Goal: Transaction & Acquisition: Subscribe to service/newsletter

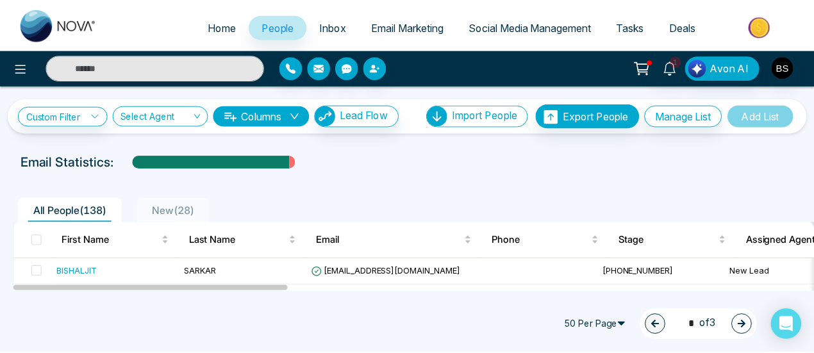
scroll to position [64, 0]
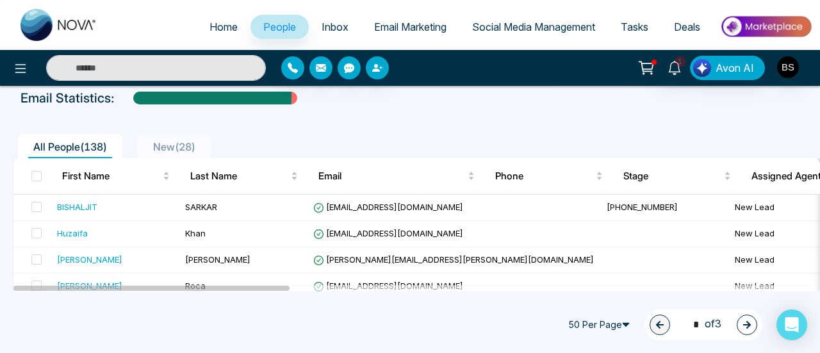
click at [311, 26] on link "Inbox" at bounding box center [335, 27] width 53 height 24
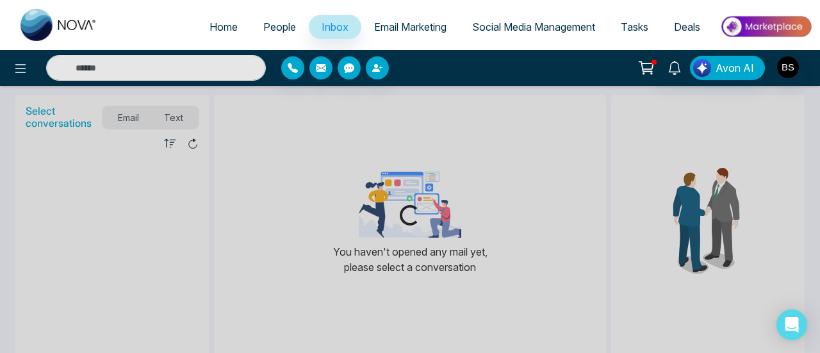
click at [265, 26] on span "People" at bounding box center [279, 27] width 33 height 13
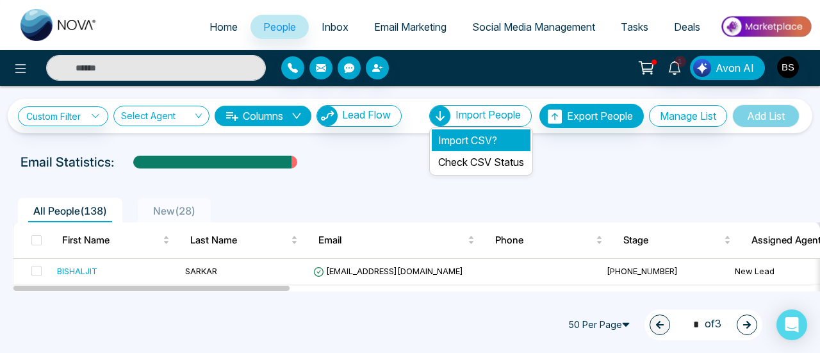
click at [488, 142] on li "Import CSV?" at bounding box center [481, 140] width 99 height 22
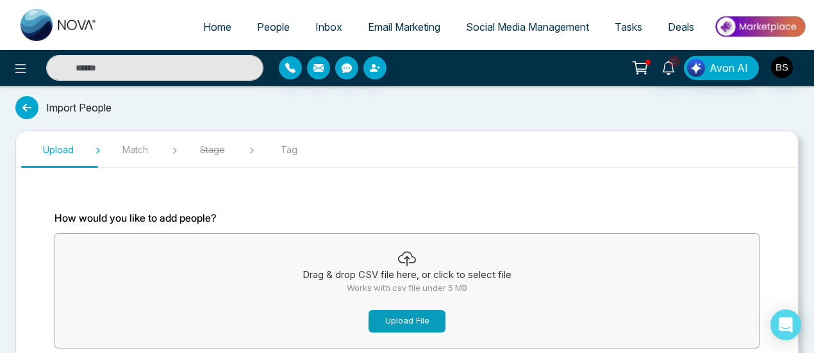
click at [424, 329] on button "Upload File" at bounding box center [407, 321] width 77 height 22
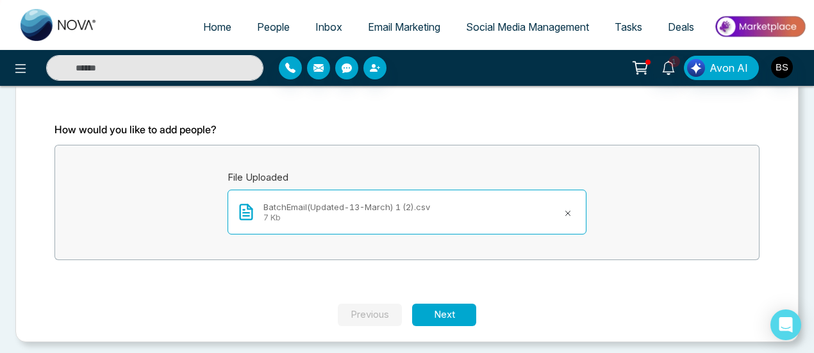
scroll to position [92, 0]
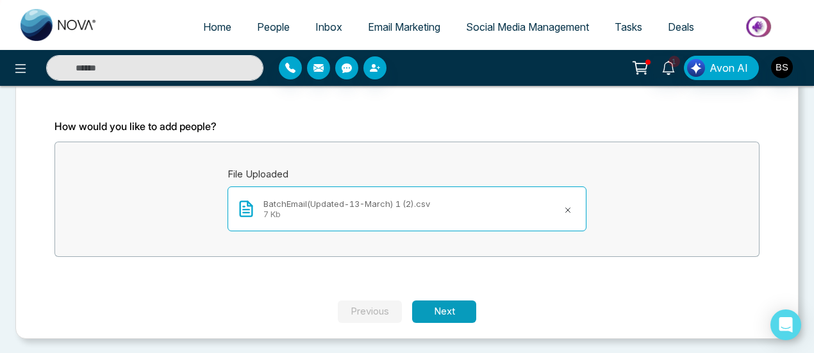
click at [457, 301] on button "Next" at bounding box center [444, 312] width 64 height 22
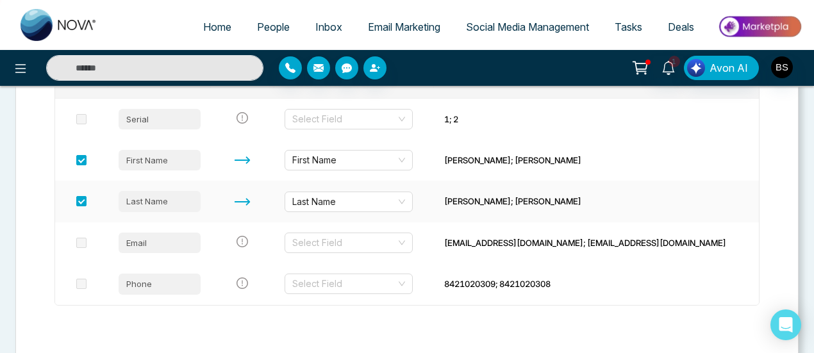
scroll to position [263, 0]
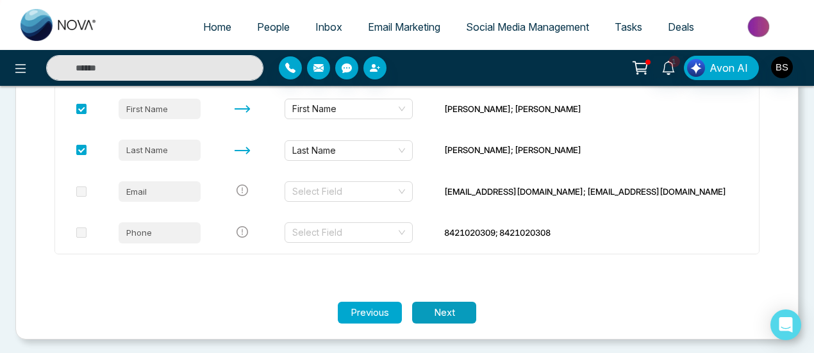
click at [446, 315] on button "Next" at bounding box center [444, 313] width 64 height 22
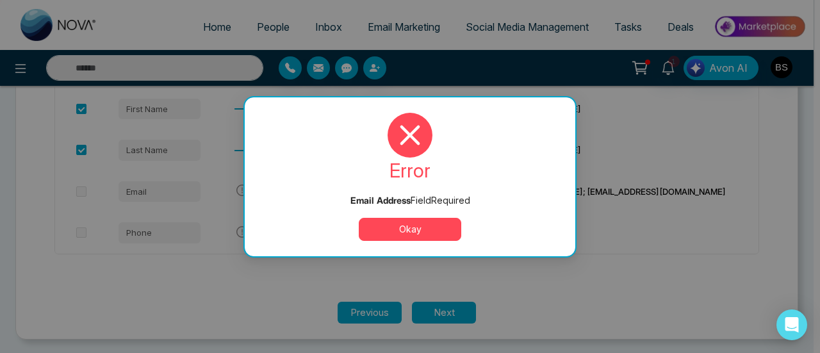
click at [442, 222] on button "Okay" at bounding box center [410, 229] width 103 height 23
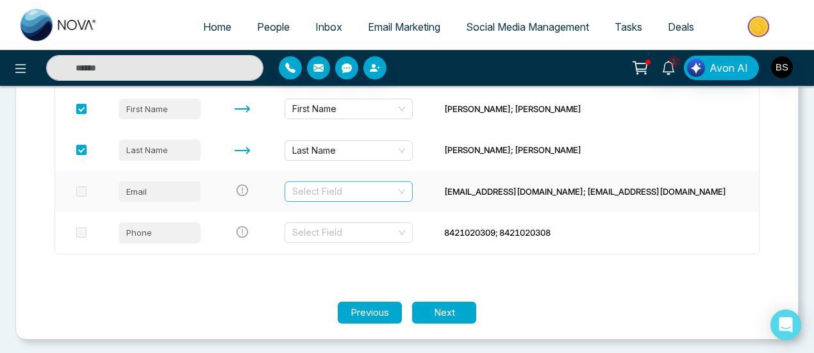
click at [374, 182] on input "search" at bounding box center [344, 191] width 104 height 19
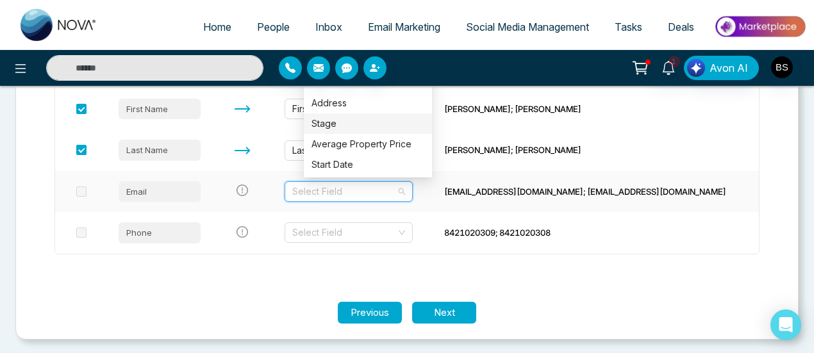
click at [376, 121] on div "Stage" at bounding box center [367, 124] width 113 height 14
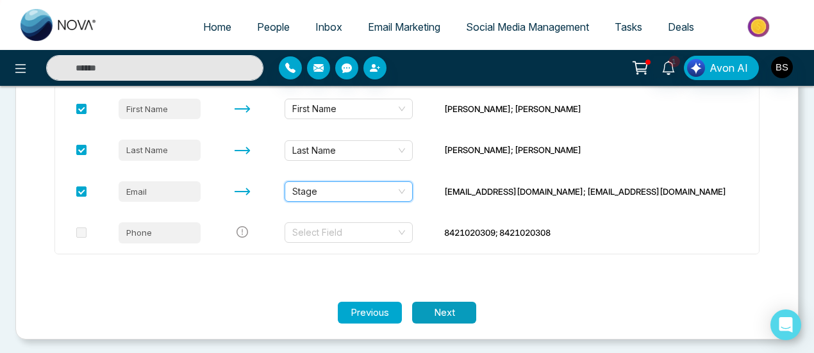
click at [450, 311] on button "Next" at bounding box center [444, 313] width 64 height 22
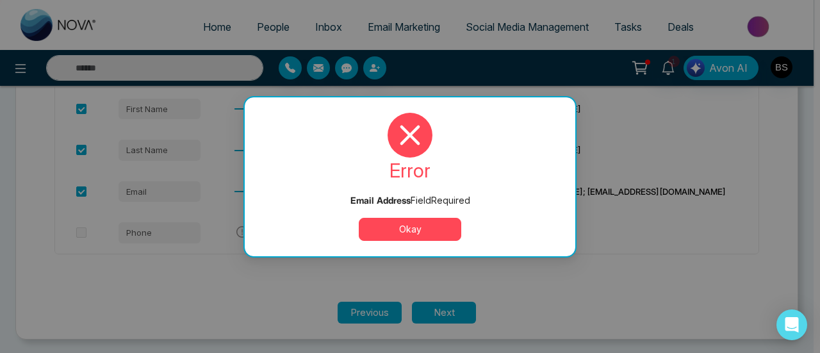
click at [425, 230] on button "Okay" at bounding box center [410, 229] width 103 height 23
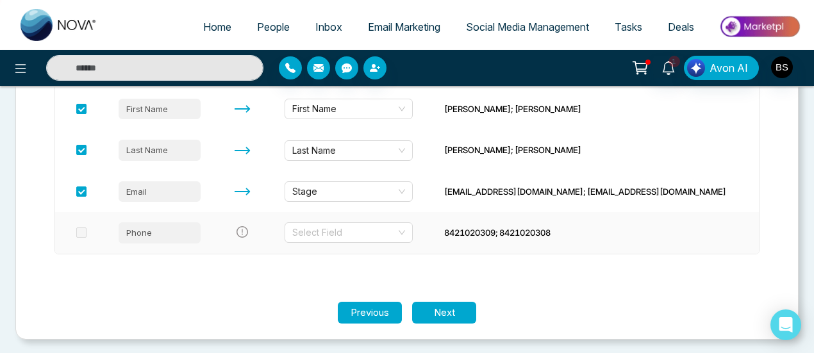
click at [372, 242] on td "Select Field" at bounding box center [354, 232] width 160 height 41
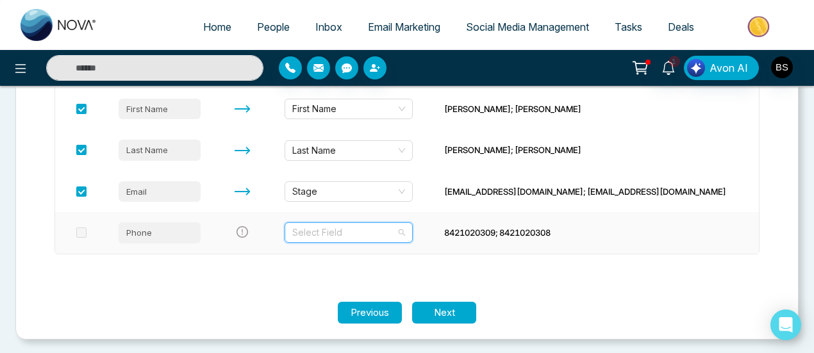
click at [373, 235] on input "search" at bounding box center [344, 232] width 104 height 19
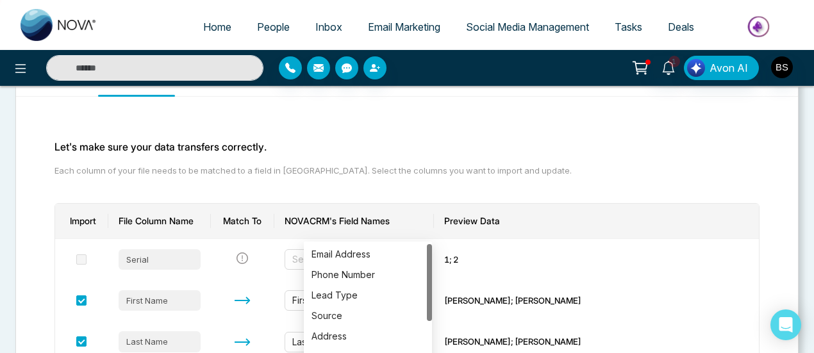
scroll to position [70, 0]
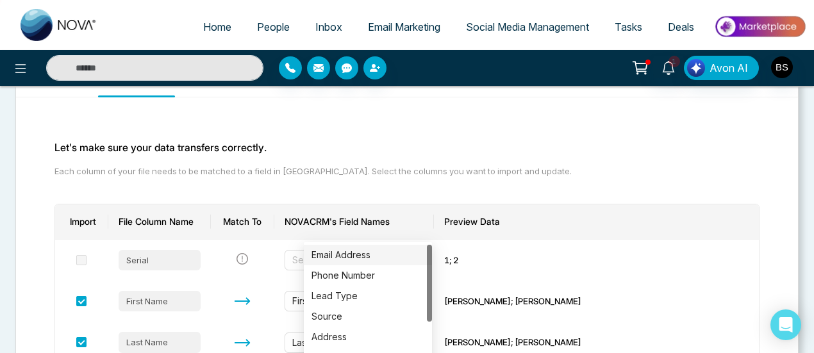
click at [371, 253] on div "Email Address" at bounding box center [367, 255] width 113 height 14
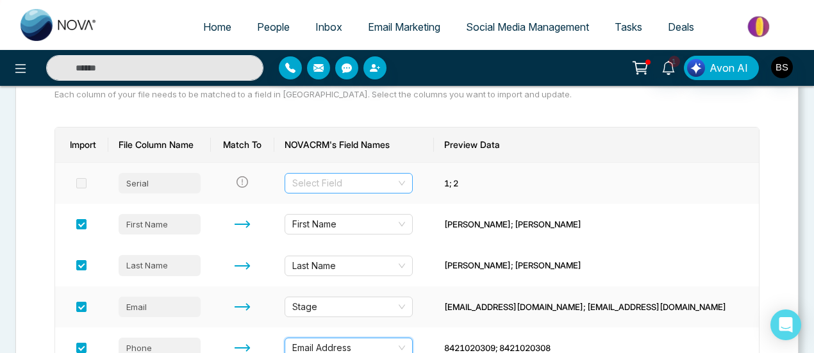
scroll to position [199, 0]
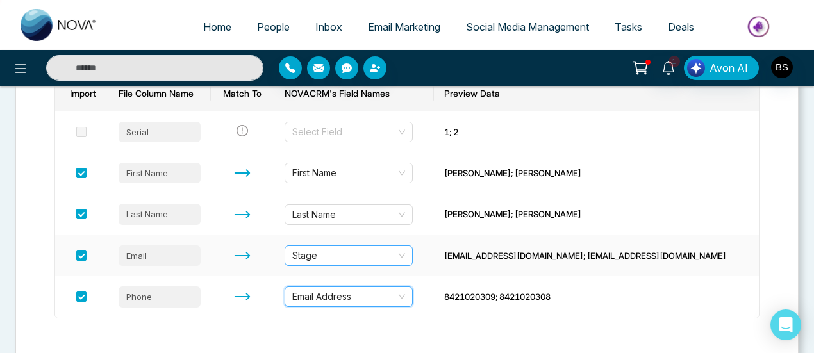
click at [358, 246] on span "Stage" at bounding box center [348, 255] width 113 height 19
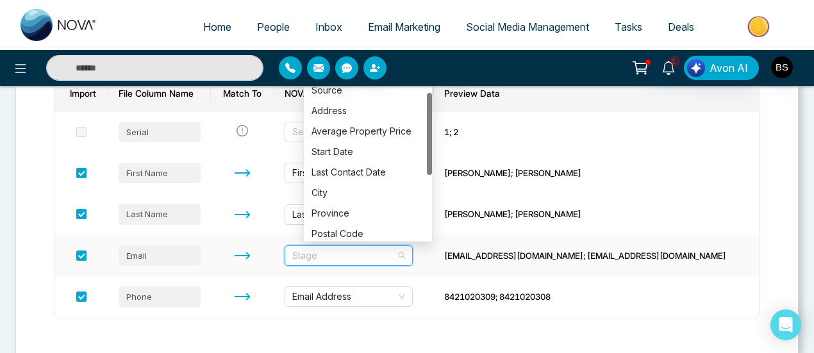
scroll to position [0, 0]
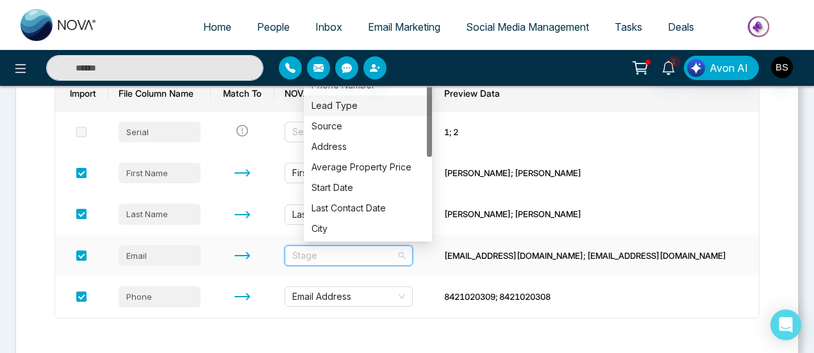
click at [352, 112] on div "Lead Type" at bounding box center [368, 105] width 128 height 21
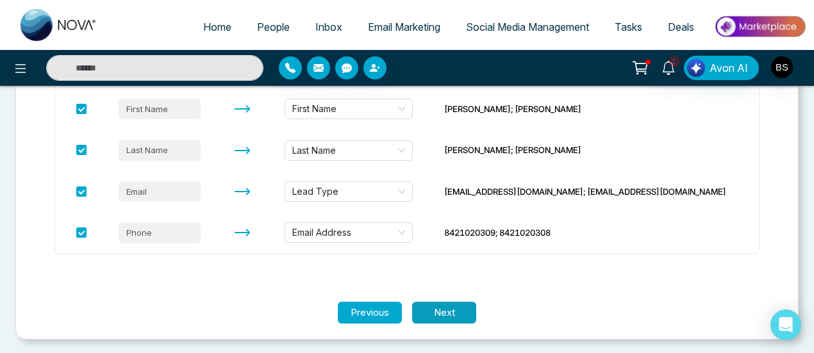
click at [445, 306] on button "Next" at bounding box center [444, 313] width 64 height 22
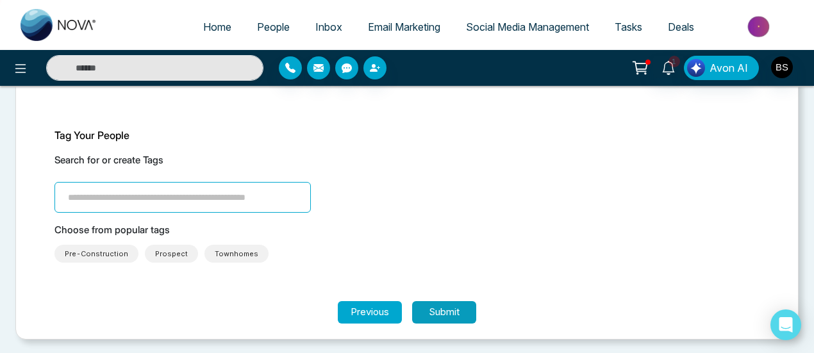
click at [445, 306] on button "Submit" at bounding box center [444, 312] width 64 height 22
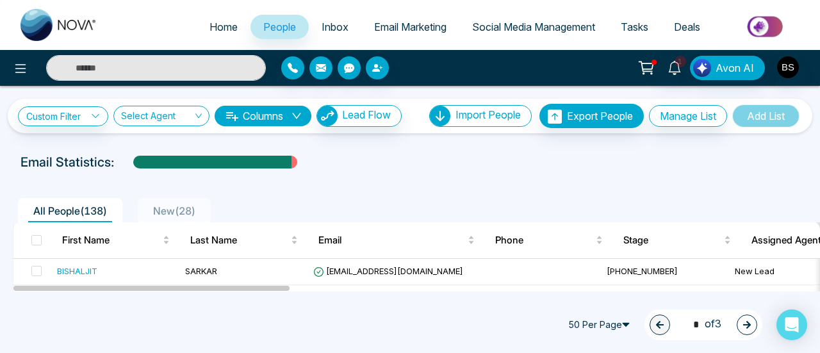
click at [375, 168] on div "Email Statistics:" at bounding box center [410, 162] width 779 height 19
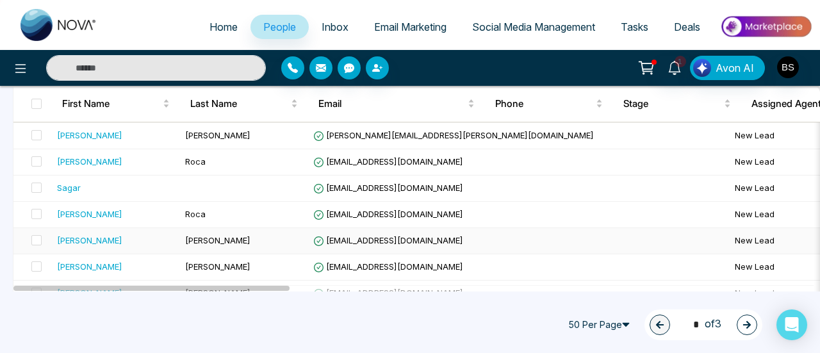
scroll to position [192, 0]
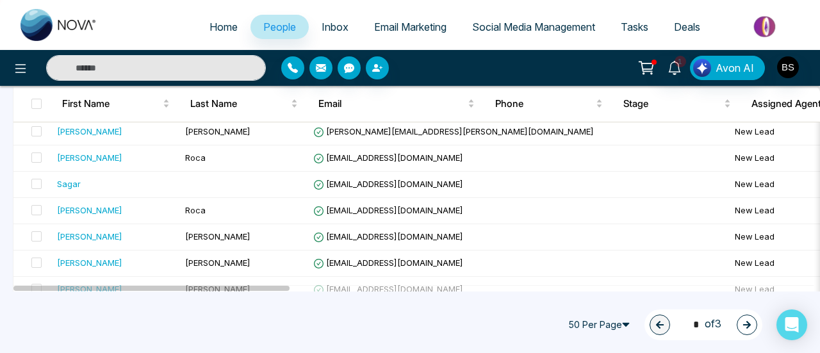
click at [285, 19] on link "People" at bounding box center [280, 27] width 58 height 24
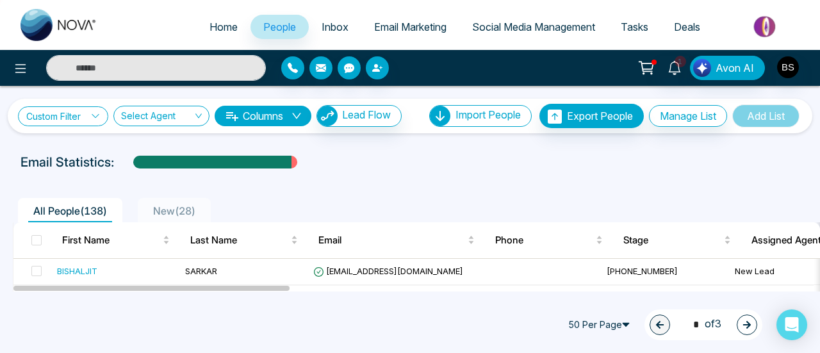
click at [77, 117] on link "Custom Filter" at bounding box center [63, 116] width 90 height 20
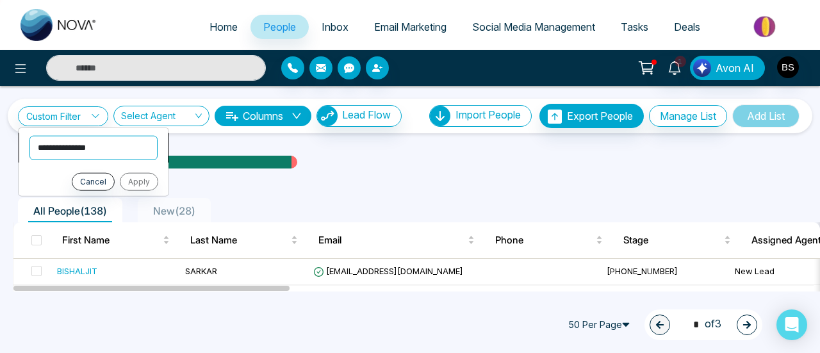
click at [94, 153] on select "**********" at bounding box center [93, 147] width 128 height 24
select select "**********"
click at [29, 135] on select "**********" at bounding box center [93, 147] width 128 height 24
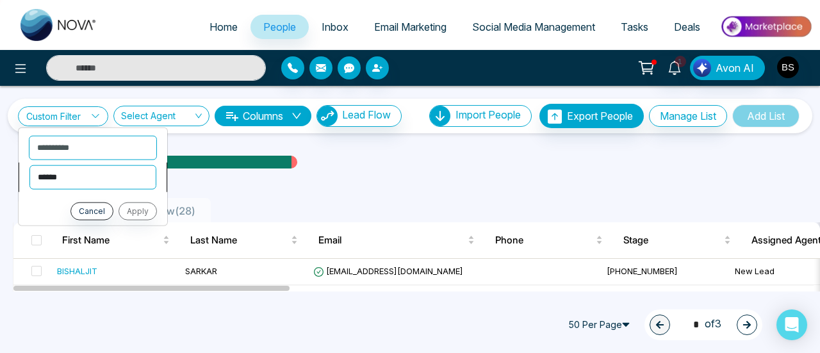
click at [119, 175] on select "**********" at bounding box center [92, 177] width 127 height 24
select select "**********"
click at [29, 165] on select "**********" at bounding box center [92, 177] width 127 height 24
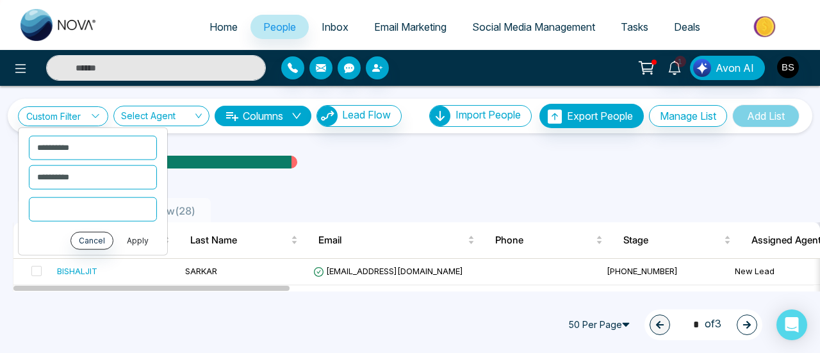
click at [133, 239] on button "Apply" at bounding box center [138, 240] width 38 height 18
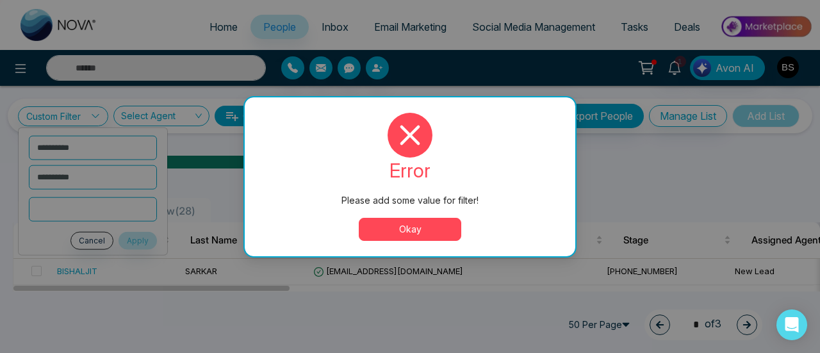
click at [455, 224] on button "Okay" at bounding box center [410, 229] width 103 height 23
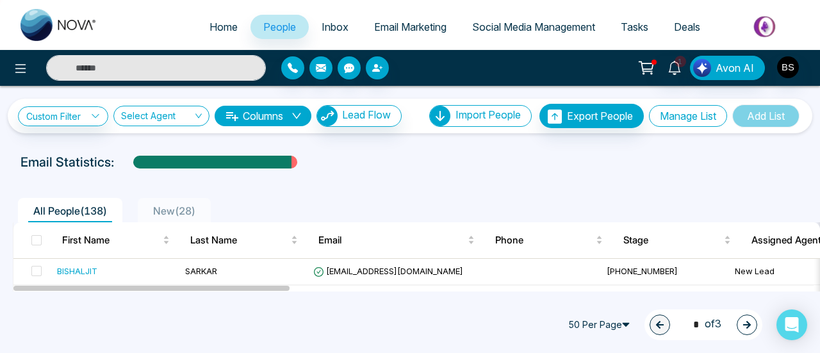
click at [657, 114] on button "Manage List" at bounding box center [688, 116] width 78 height 22
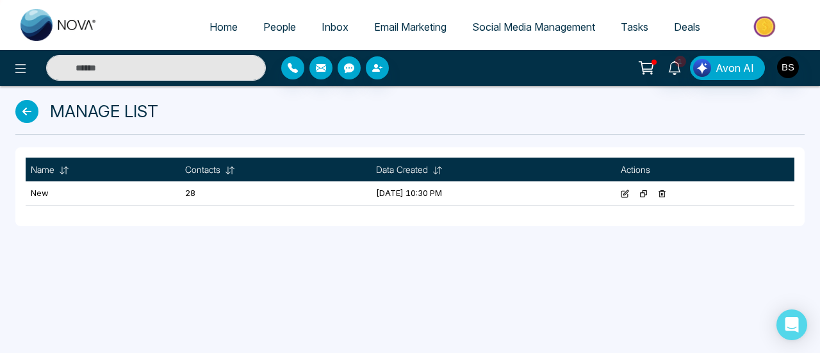
click at [666, 193] on icon at bounding box center [662, 193] width 7 height 7
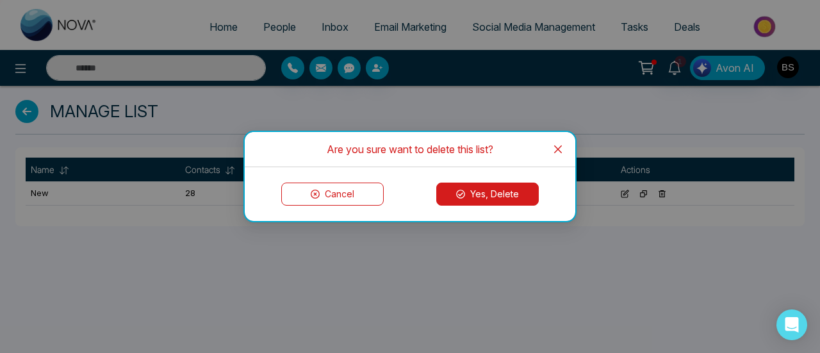
click at [485, 201] on button "Yes, Delete" at bounding box center [487, 194] width 103 height 23
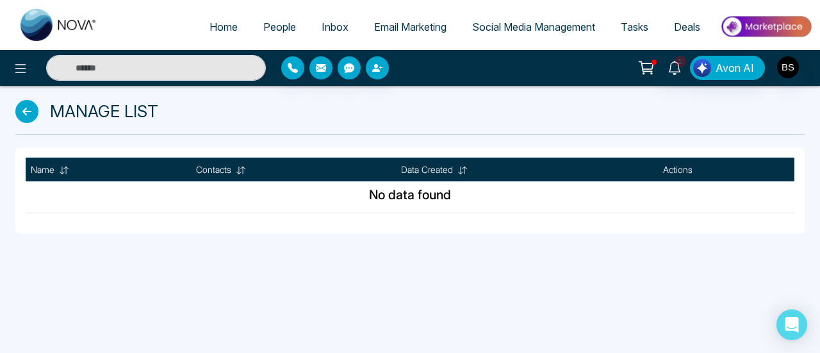
click at [279, 22] on span "People" at bounding box center [279, 27] width 33 height 13
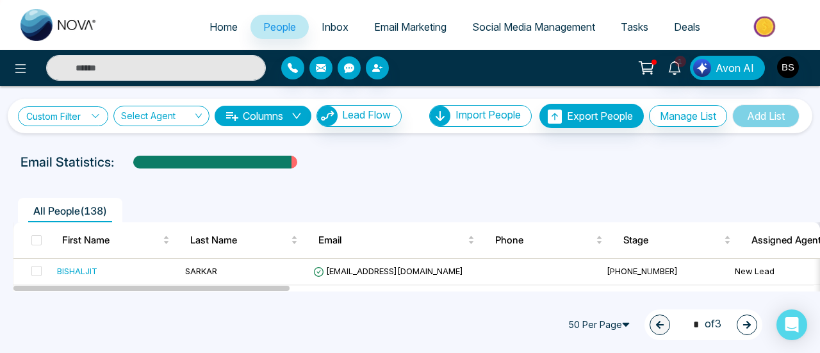
click at [54, 113] on link "Custom Filter" at bounding box center [63, 116] width 90 height 20
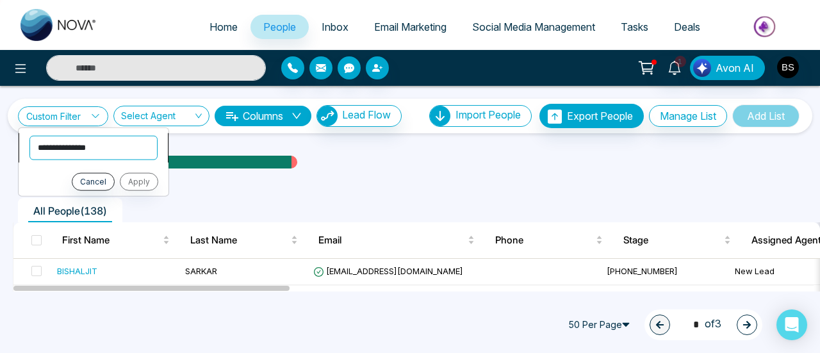
click at [85, 147] on select "**********" at bounding box center [93, 147] width 128 height 24
select select "*****"
click at [29, 135] on select "**********" at bounding box center [93, 147] width 128 height 24
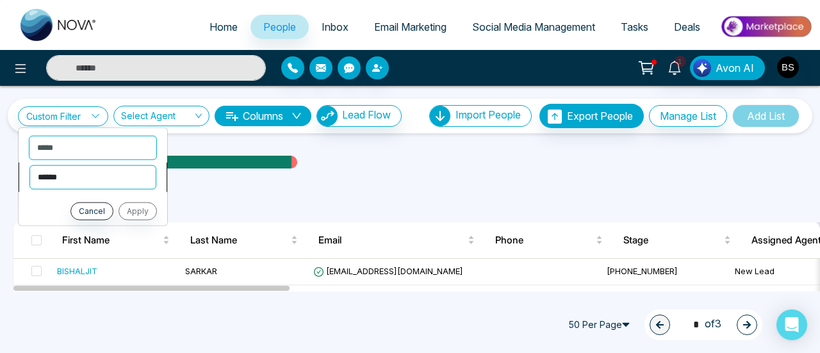
click at [109, 172] on select "**********" at bounding box center [92, 177] width 127 height 24
select select "**********"
click at [29, 165] on select "**********" at bounding box center [92, 177] width 127 height 24
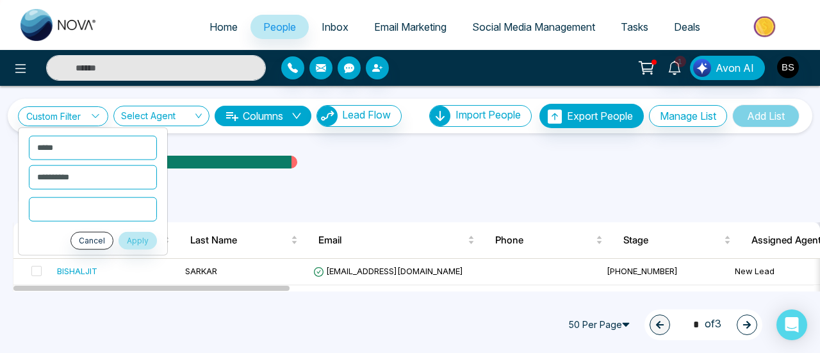
click at [98, 210] on input "text" at bounding box center [93, 209] width 128 height 24
type input "***"
click button "Apply" at bounding box center [138, 240] width 38 height 18
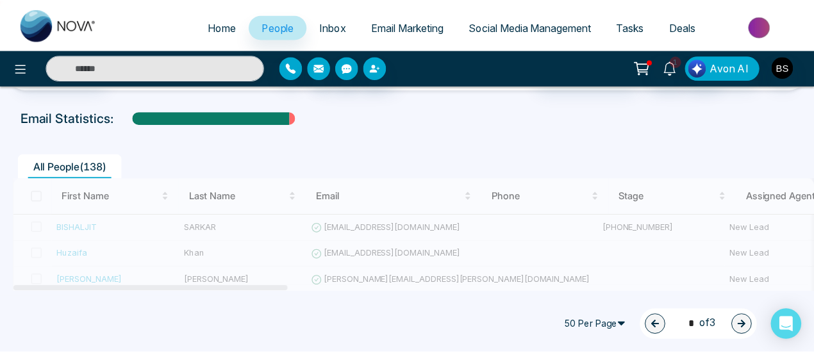
scroll to position [64, 0]
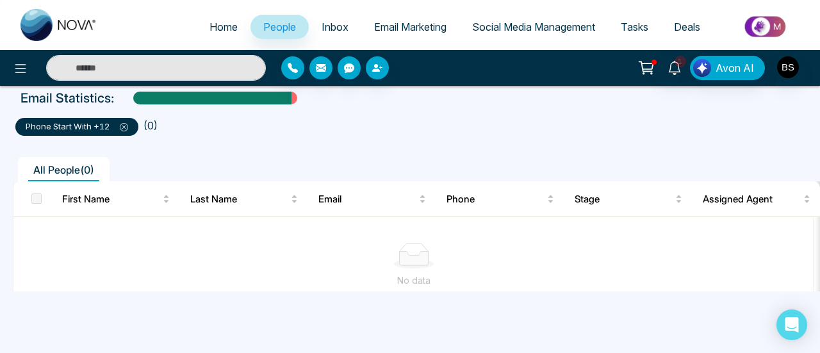
click at [130, 128] on div "phone start with +12" at bounding box center [76, 127] width 123 height 18
click at [124, 133] on div "phone start with +12" at bounding box center [76, 127] width 123 height 18
click at [124, 131] on p "phone start with +12" at bounding box center [77, 126] width 103 height 13
click at [128, 123] on icon at bounding box center [124, 127] width 8 height 8
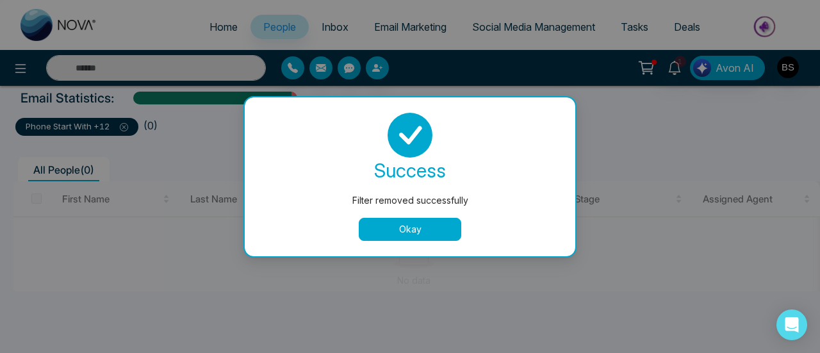
click at [440, 231] on button "Okay" at bounding box center [410, 229] width 103 height 23
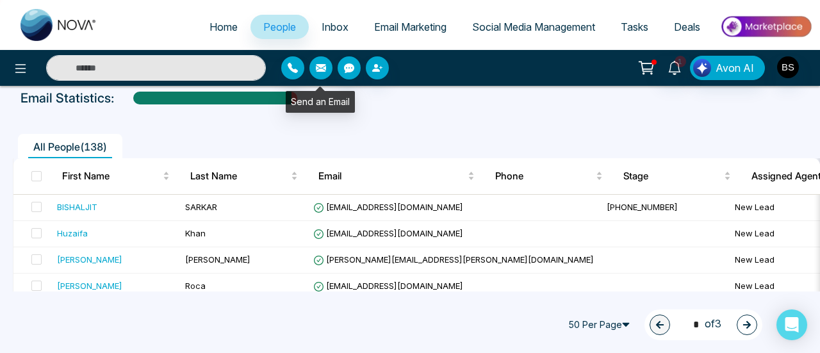
click at [316, 69] on icon "button" at bounding box center [321, 68] width 10 height 10
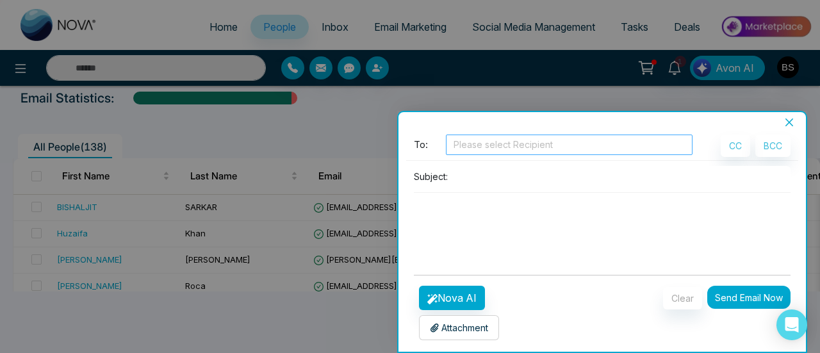
click at [521, 144] on div at bounding box center [569, 144] width 240 height 15
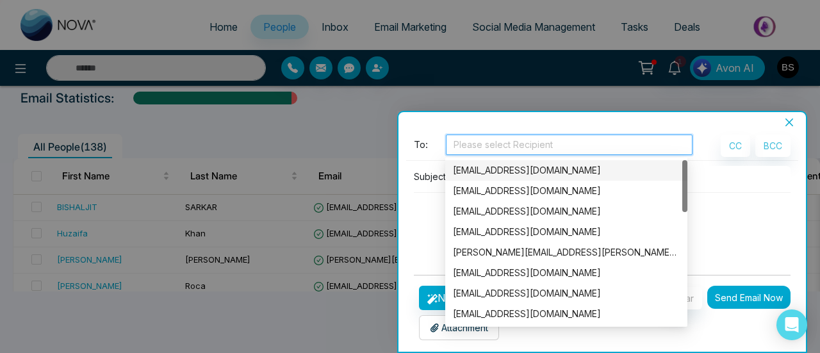
click at [533, 176] on div "[EMAIL_ADDRESS][DOMAIN_NAME]" at bounding box center [566, 170] width 227 height 14
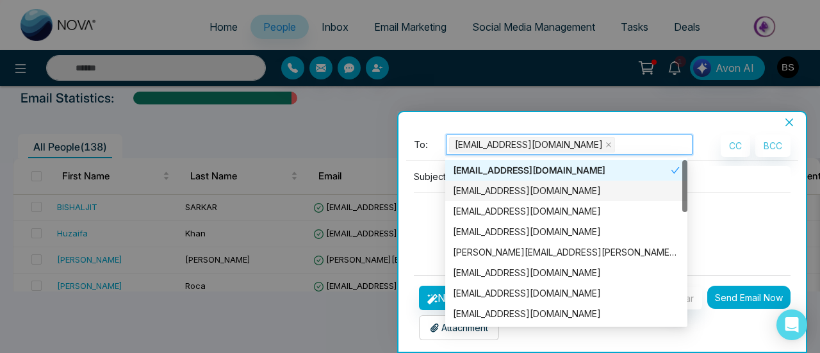
click at [730, 199] on textarea at bounding box center [602, 224] width 377 height 62
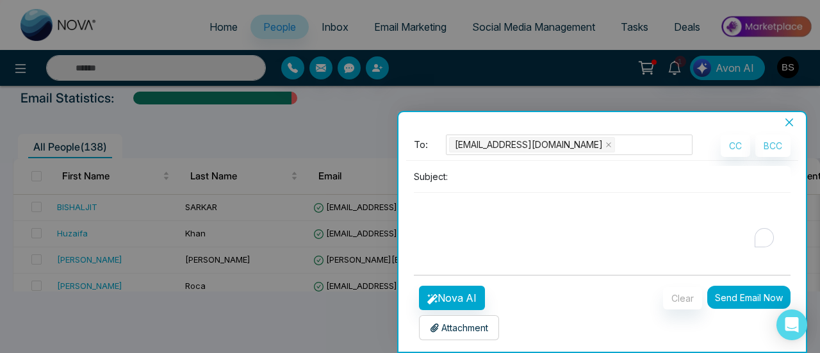
click at [624, 178] on input at bounding box center [622, 176] width 338 height 21
type input "*****"
click at [526, 229] on textarea "To enrich screen reader interactions, please activate Accessibility in Grammarl…" at bounding box center [602, 224] width 377 height 62
type textarea "******"
click at [755, 293] on button "Send Email Now" at bounding box center [749, 297] width 83 height 23
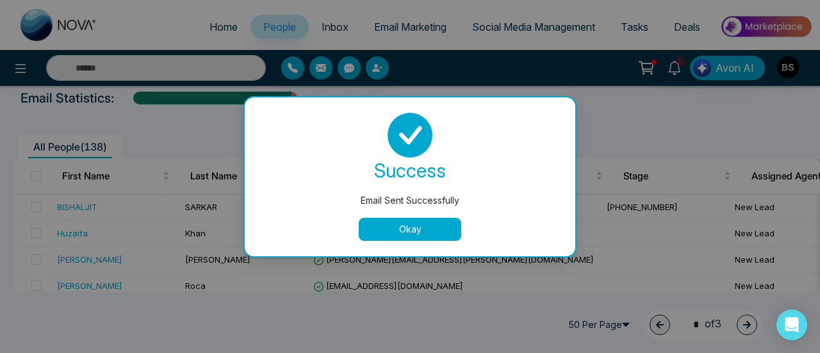
click at [429, 225] on button "Okay" at bounding box center [410, 229] width 103 height 23
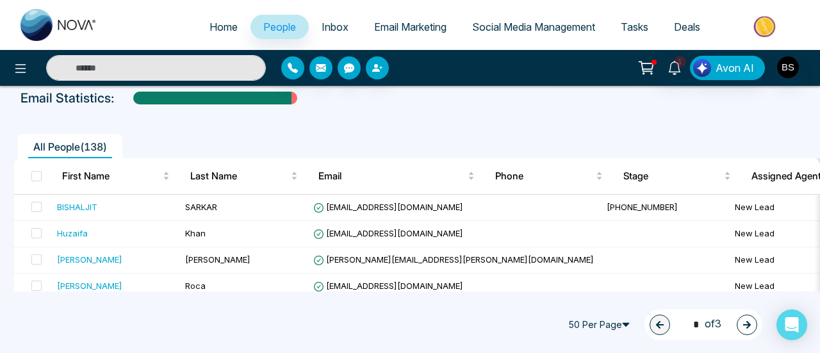
click at [42, 172] on th at bounding box center [32, 176] width 38 height 36
click at [37, 174] on span at bounding box center [36, 176] width 10 height 10
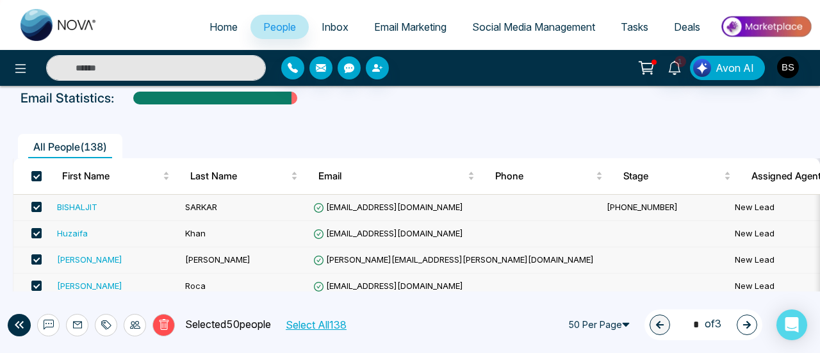
click at [81, 328] on icon at bounding box center [77, 325] width 9 height 7
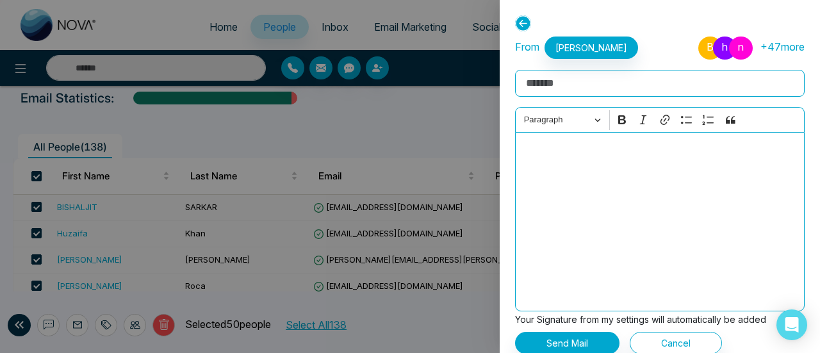
click at [527, 19] on icon at bounding box center [523, 23] width 16 height 16
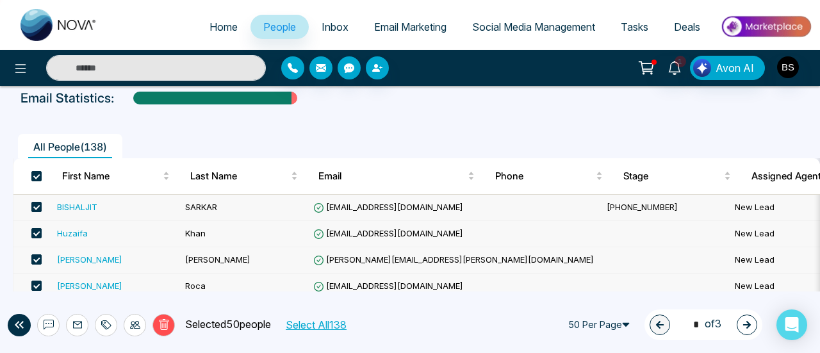
click at [41, 179] on th at bounding box center [32, 176] width 38 height 36
click at [33, 179] on span at bounding box center [36, 176] width 10 height 10
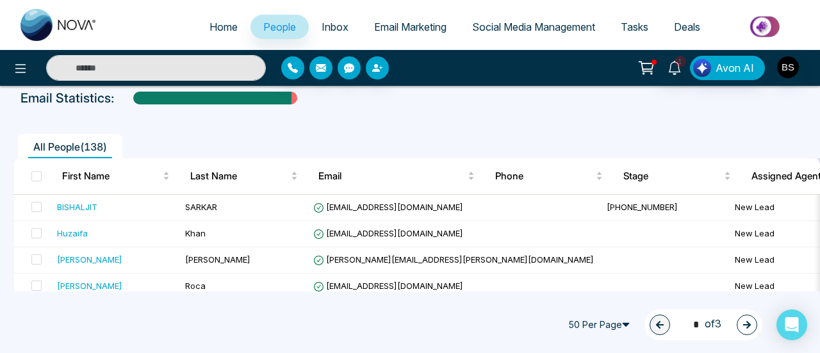
click at [219, 21] on span "Home" at bounding box center [224, 27] width 28 height 13
select select "*"
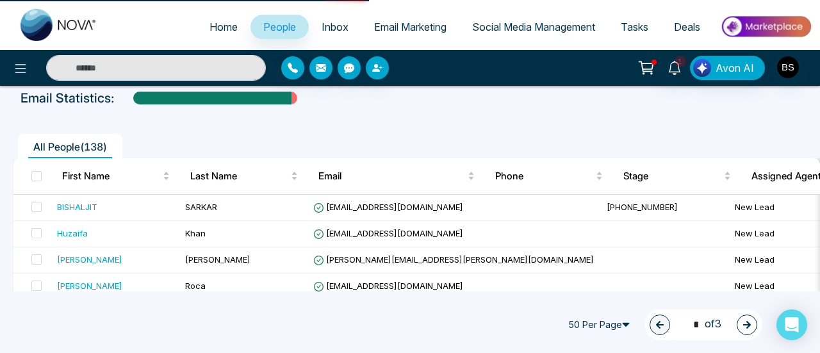
select select "*"
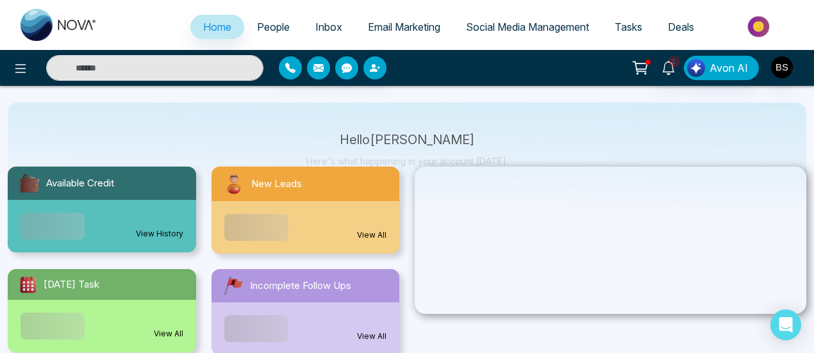
scroll to position [64, 0]
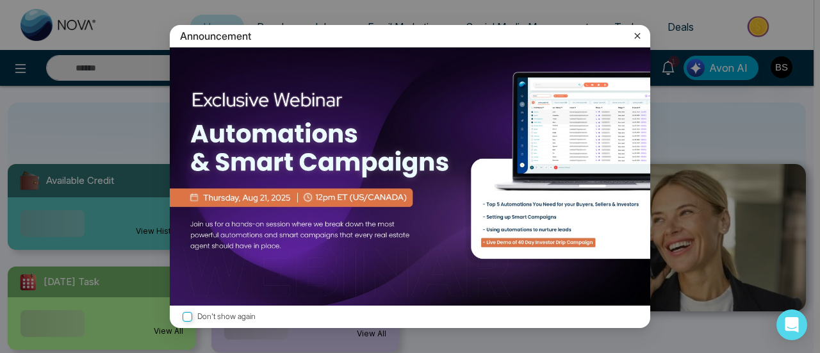
click at [260, 29] on div "Announcement" at bounding box center [410, 36] width 481 height 22
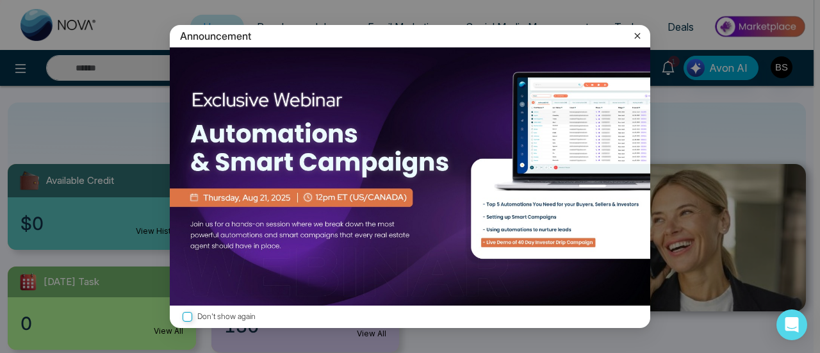
click at [637, 33] on icon at bounding box center [637, 35] width 13 height 13
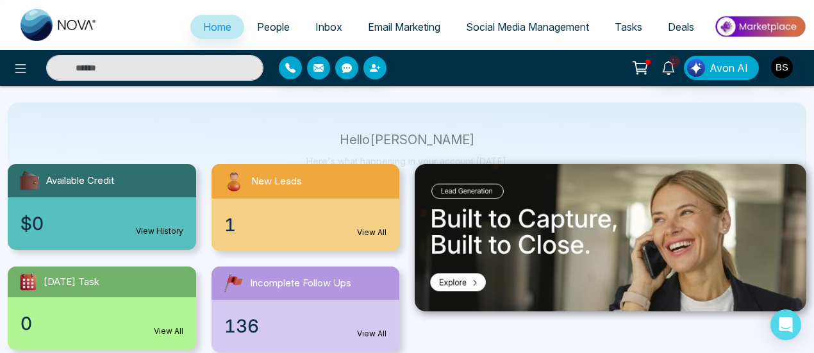
click at [257, 29] on span "People" at bounding box center [273, 27] width 33 height 13
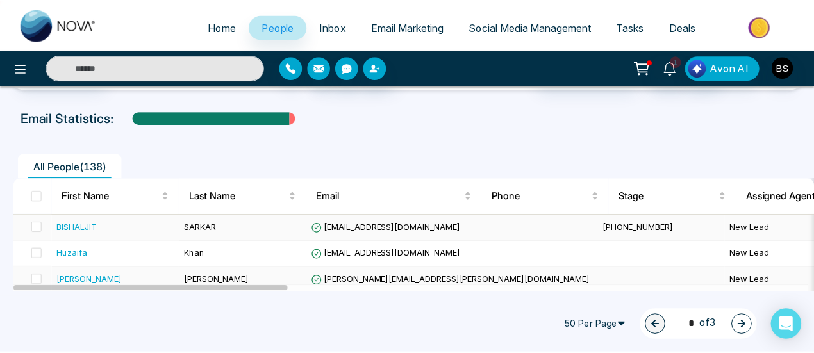
scroll to position [64, 0]
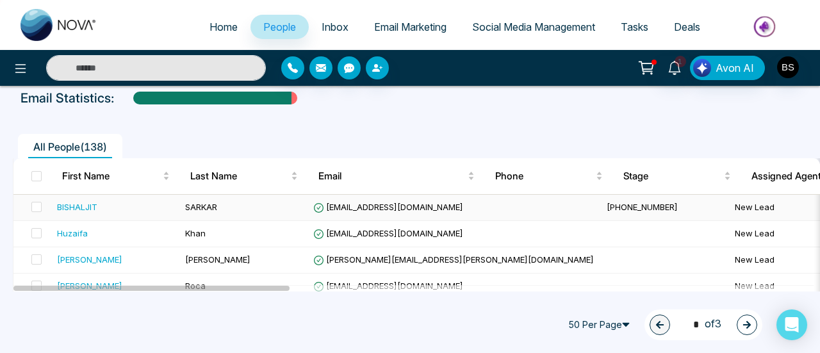
click at [85, 208] on div "BISHALJIT" at bounding box center [77, 207] width 40 height 13
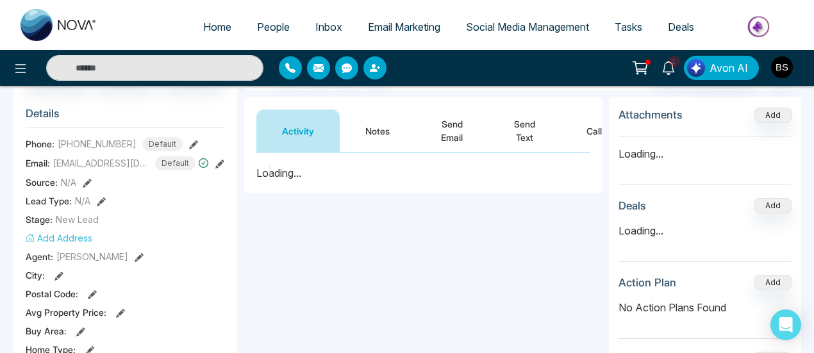
scroll to position [108, 0]
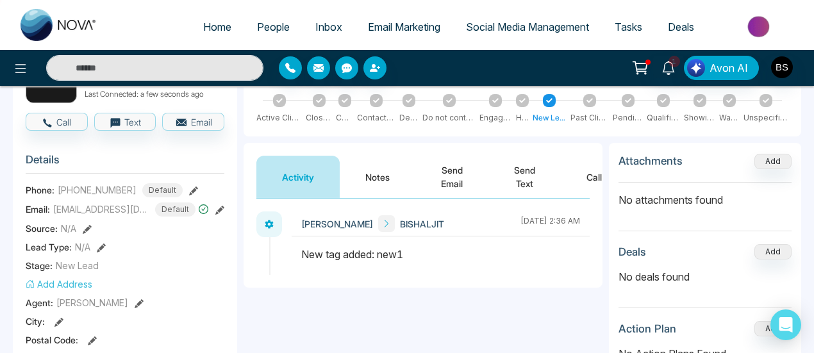
click at [463, 34] on link "Social Media Management" at bounding box center [527, 27] width 149 height 24
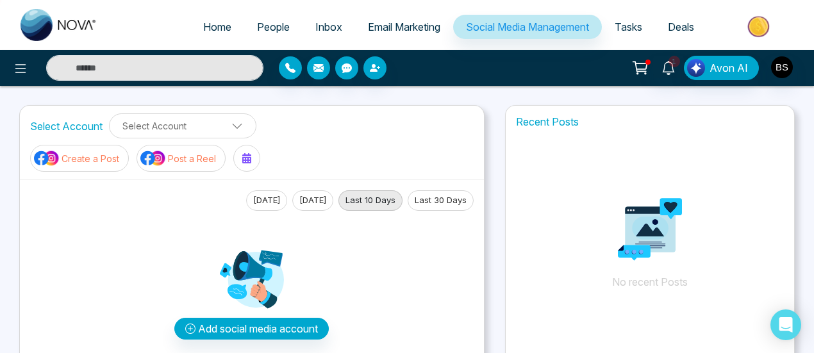
click at [463, 34] on link "Social Media Management" at bounding box center [527, 27] width 149 height 24
click at [265, 26] on span "People" at bounding box center [273, 27] width 33 height 13
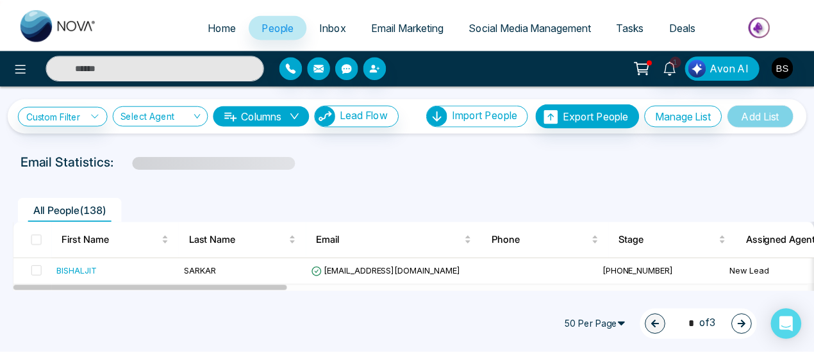
scroll to position [64, 0]
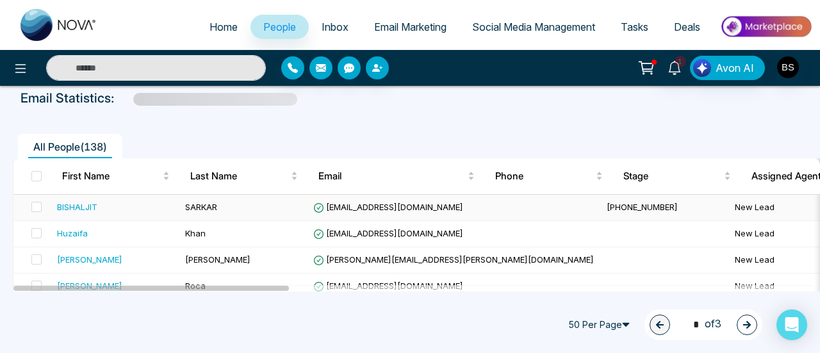
click at [83, 203] on div "BISHALJIT" at bounding box center [77, 207] width 40 height 13
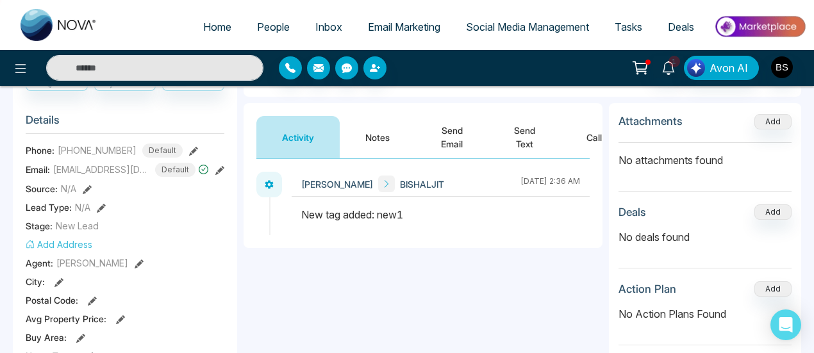
scroll to position [128, 0]
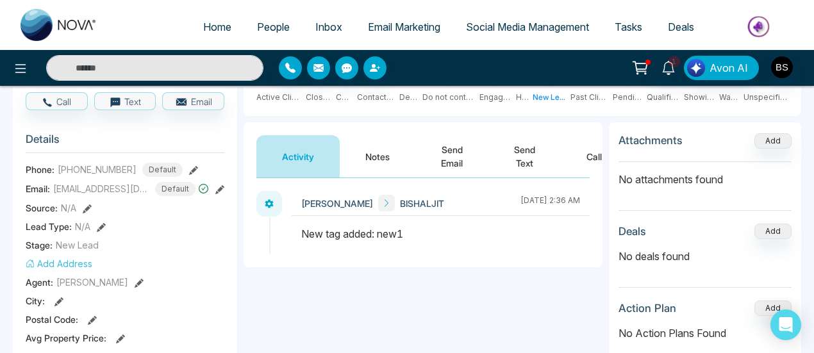
click at [391, 160] on button "Notes" at bounding box center [378, 156] width 76 height 42
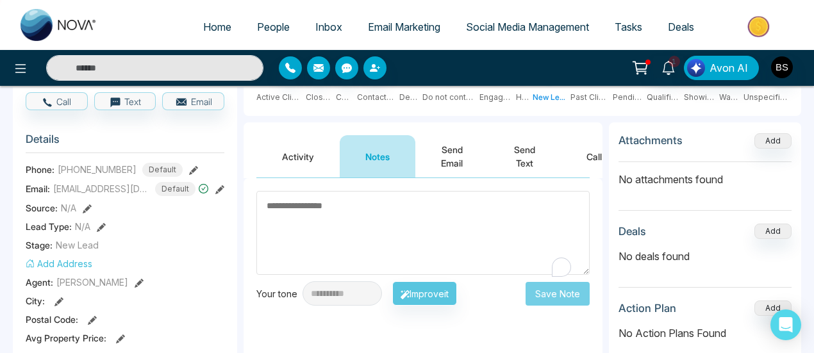
click at [388, 221] on textarea "To enrich screen reader interactions, please activate Accessibility in Grammarl…" at bounding box center [422, 233] width 333 height 84
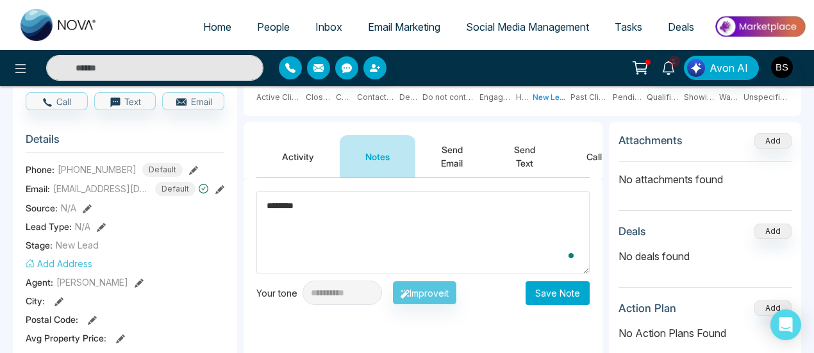
type textarea "********"
click at [546, 292] on button "Save Note" at bounding box center [558, 293] width 64 height 24
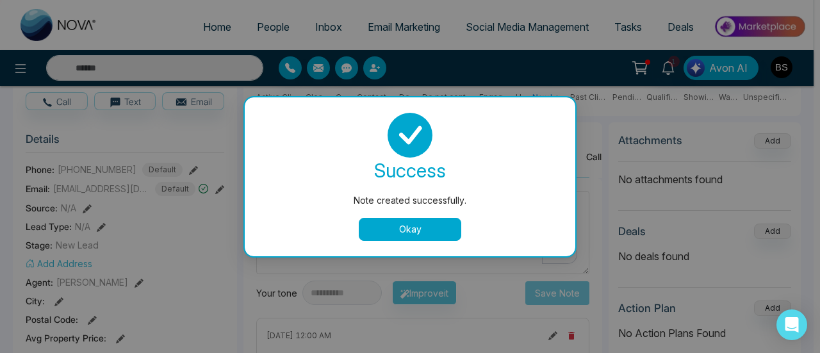
click at [441, 228] on button "Okay" at bounding box center [410, 229] width 103 height 23
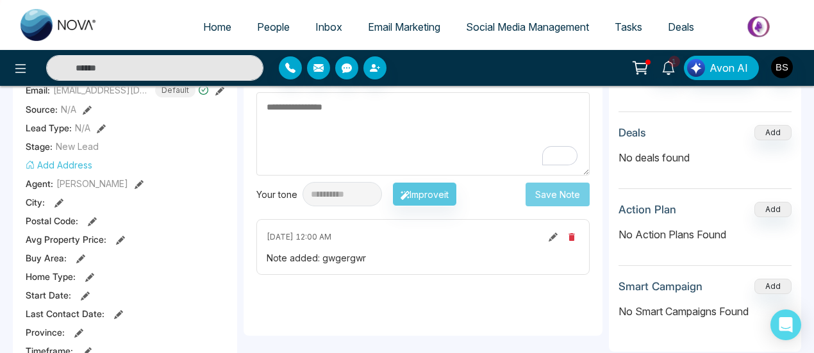
scroll to position [256, 0]
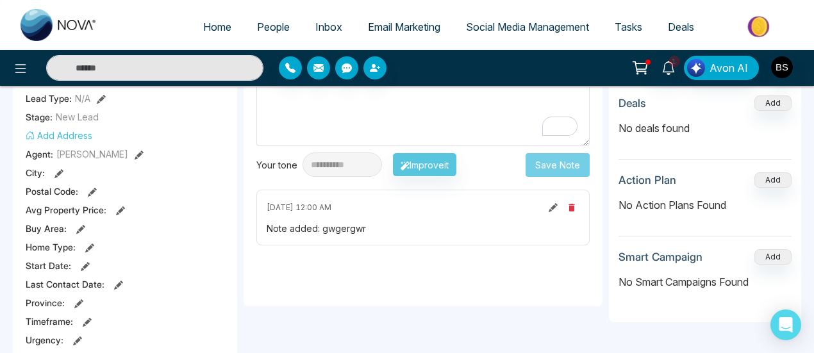
click at [551, 207] on icon at bounding box center [553, 207] width 9 height 9
type textarea "********"
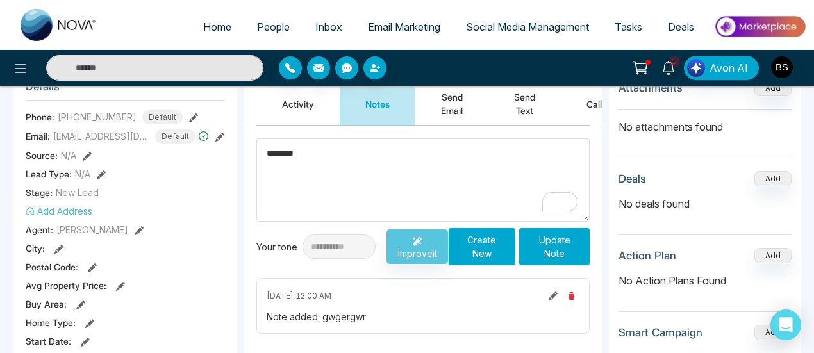
scroll to position [192, 0]
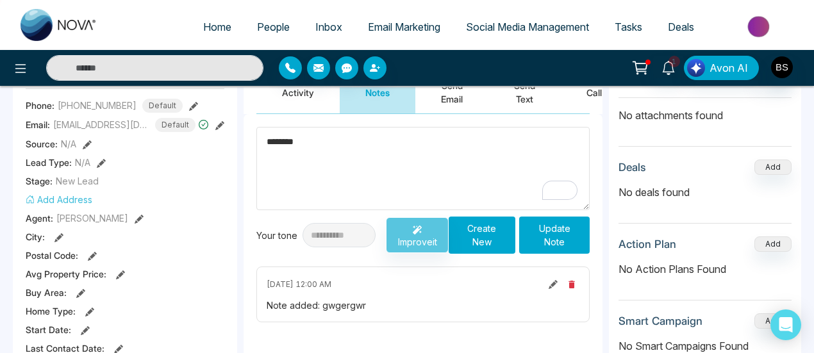
click at [572, 285] on icon "button" at bounding box center [571, 285] width 6 height 8
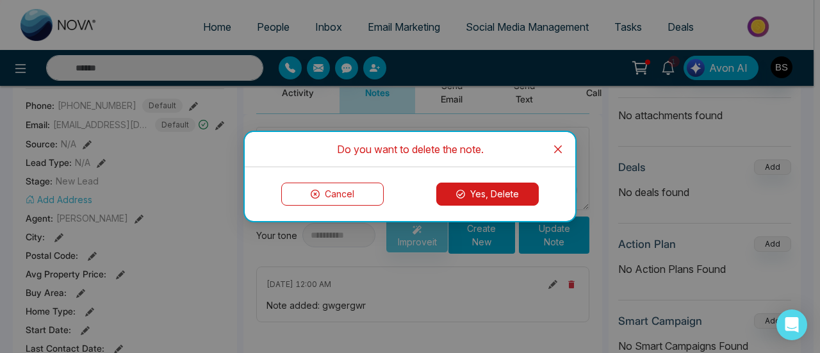
click at [503, 196] on button "Yes, Delete" at bounding box center [487, 194] width 103 height 23
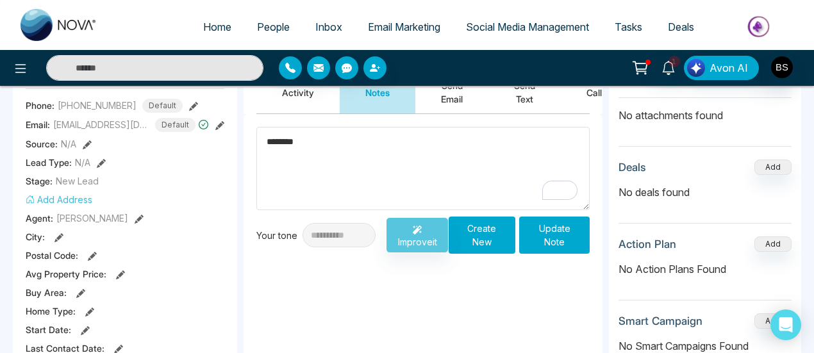
scroll to position [128, 0]
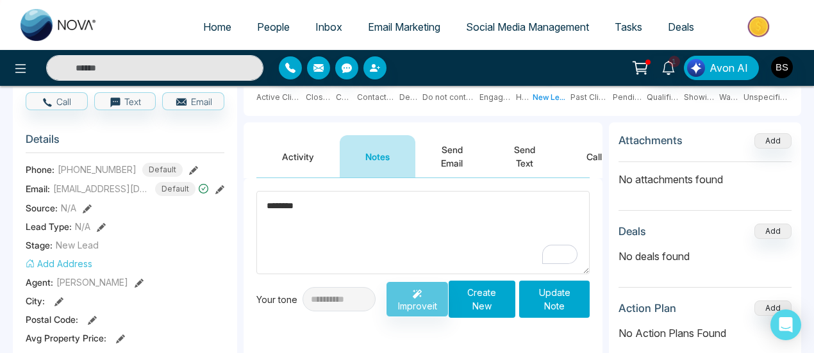
click at [190, 167] on icon at bounding box center [193, 170] width 9 height 9
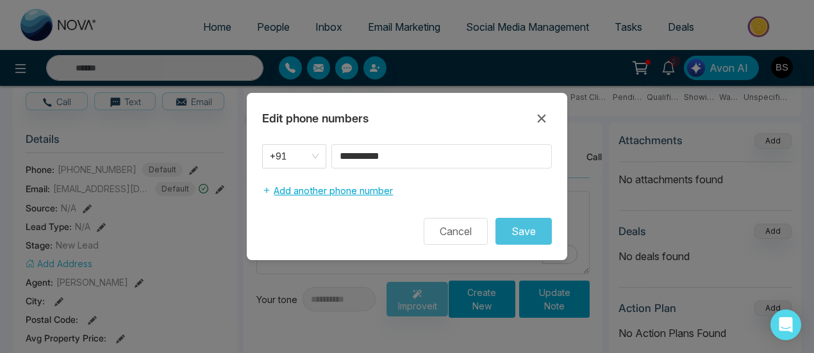
click at [377, 190] on button "Add another phone number" at bounding box center [327, 191] width 131 height 24
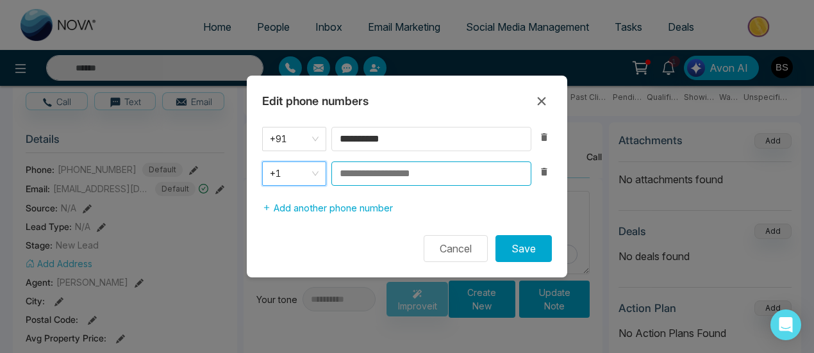
click at [411, 178] on input at bounding box center [431, 174] width 200 height 24
click at [316, 181] on span "+1" at bounding box center [294, 174] width 49 height 18
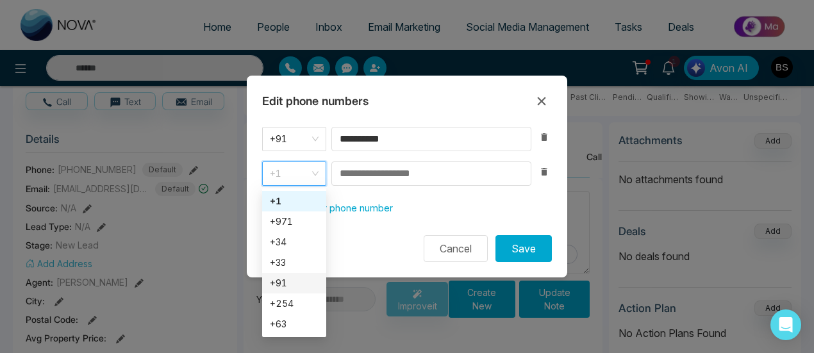
click at [288, 289] on div "+91" at bounding box center [294, 283] width 49 height 14
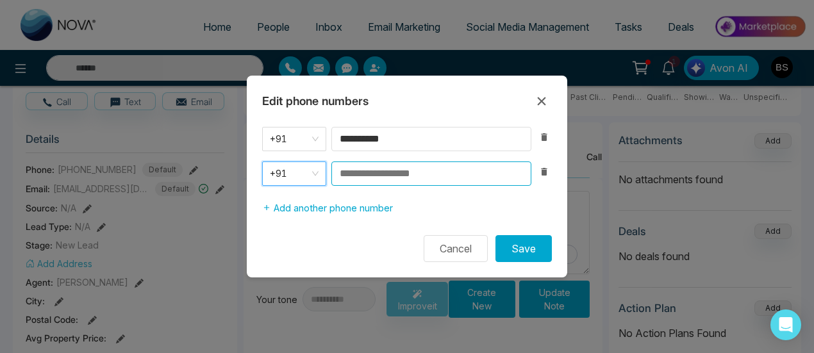
click at [377, 180] on input at bounding box center [431, 174] width 200 height 24
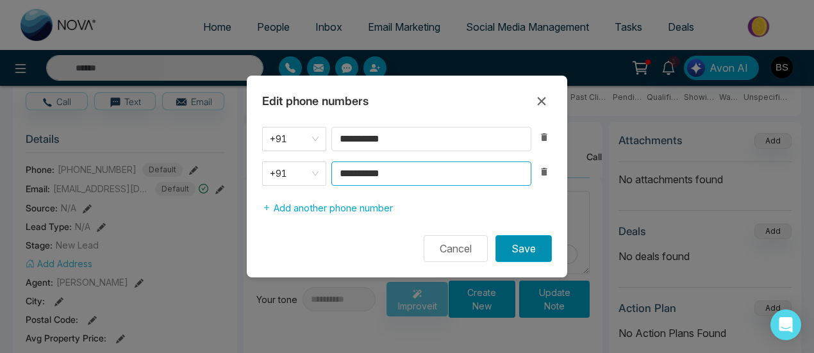
type input "**********"
click at [515, 240] on button "Save" at bounding box center [523, 248] width 56 height 27
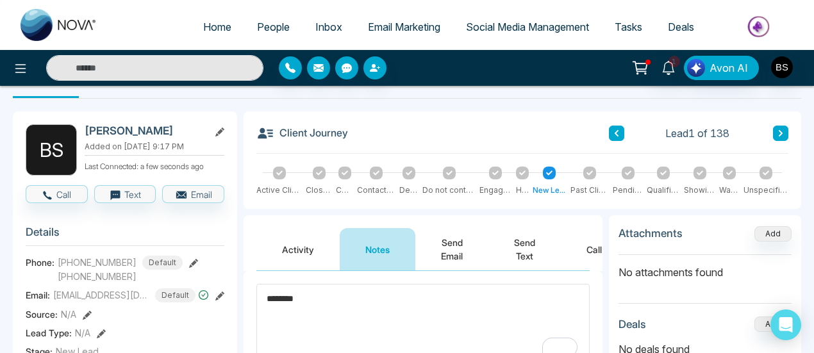
scroll to position [0, 0]
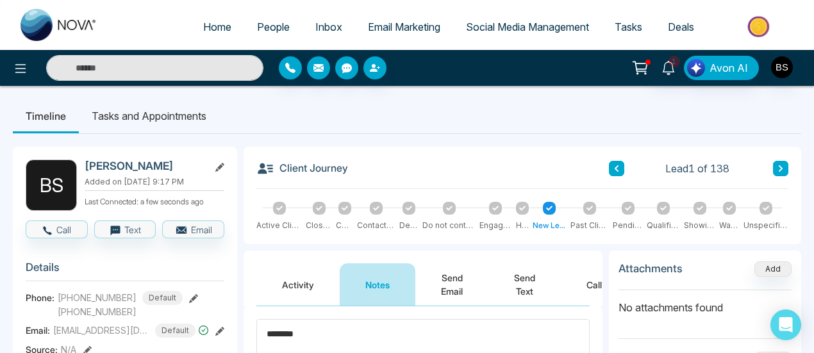
click at [267, 28] on span "People" at bounding box center [273, 27] width 33 height 13
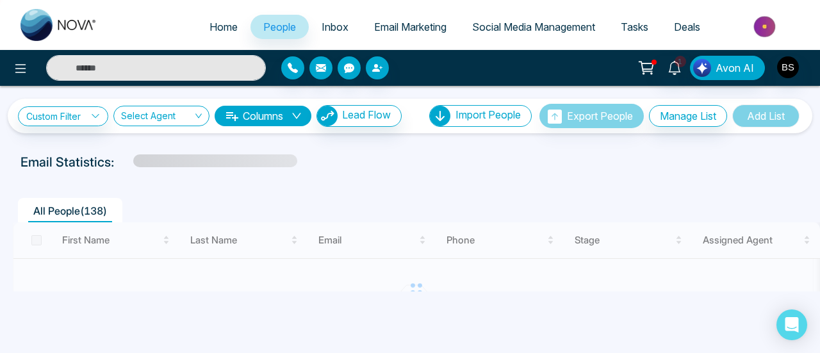
click at [381, 35] on link "Email Marketing" at bounding box center [410, 27] width 98 height 24
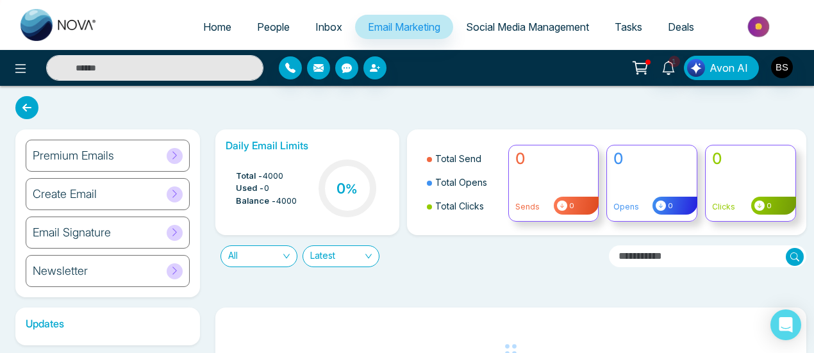
click at [221, 28] on span "Home" at bounding box center [217, 27] width 28 height 13
select select "*"
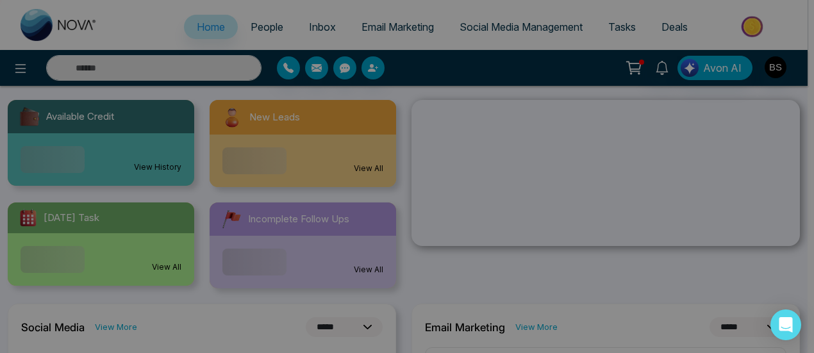
scroll to position [256, 0]
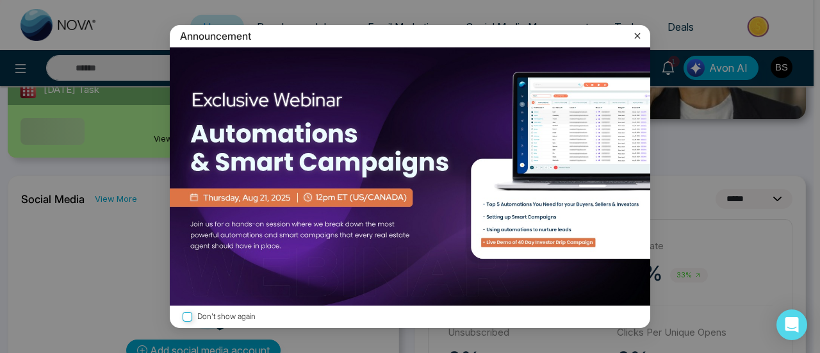
click at [635, 36] on icon at bounding box center [637, 35] width 13 height 13
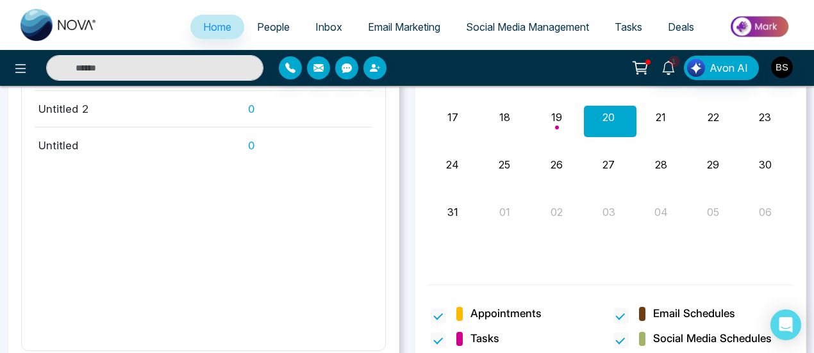
scroll to position [1028, 0]
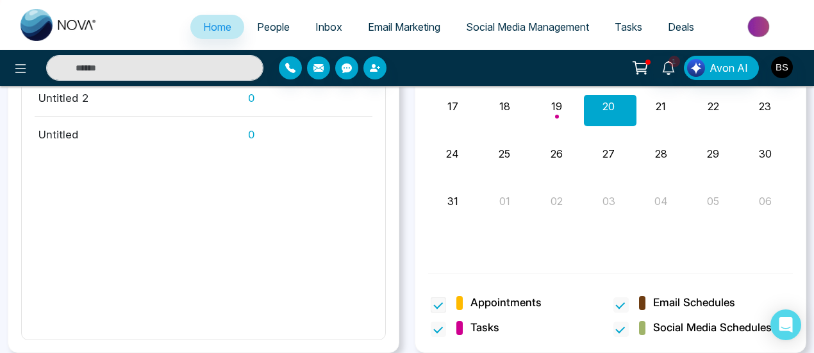
click at [520, 301] on span "Appointments" at bounding box center [505, 303] width 71 height 17
click at [476, 304] on span "Appointments" at bounding box center [505, 303] width 71 height 17
click at [549, 25] on span "Social Media Management" at bounding box center [527, 27] width 123 height 13
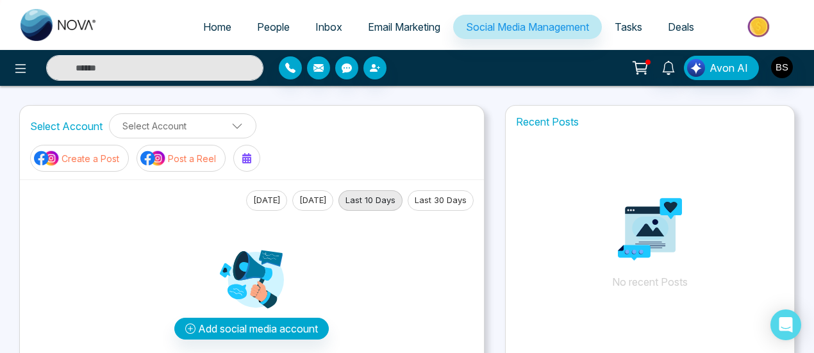
click at [614, 17] on link "Tasks" at bounding box center [628, 27] width 53 height 24
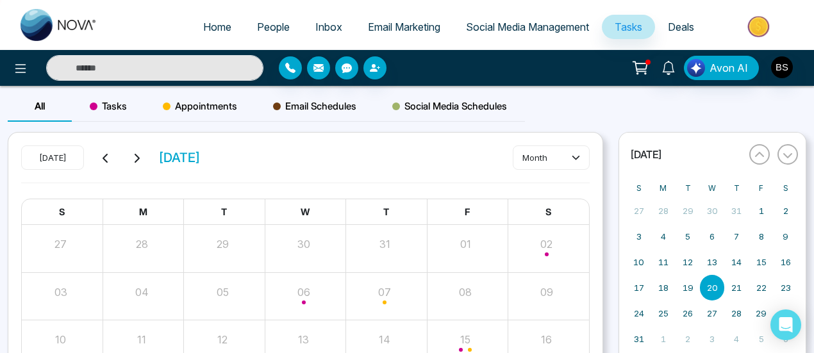
click at [206, 107] on span "Appointments" at bounding box center [200, 106] width 74 height 15
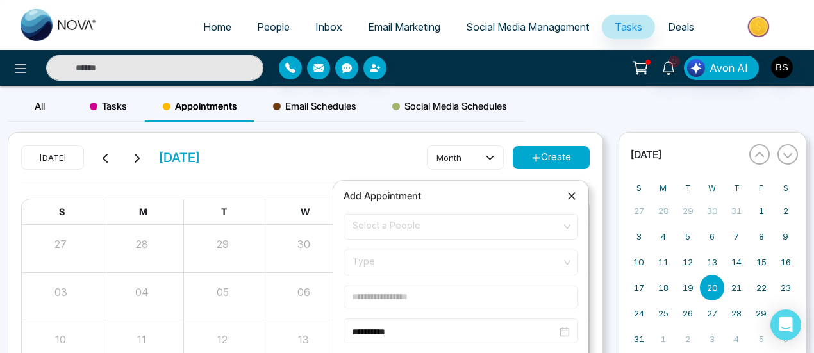
click at [513, 158] on button "Create" at bounding box center [551, 157] width 77 height 23
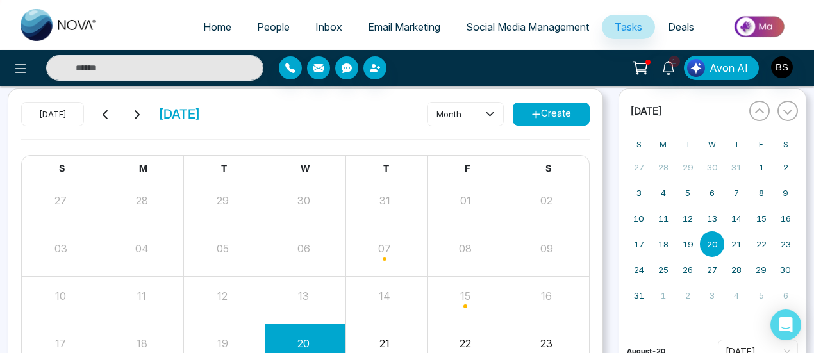
scroll to position [64, 0]
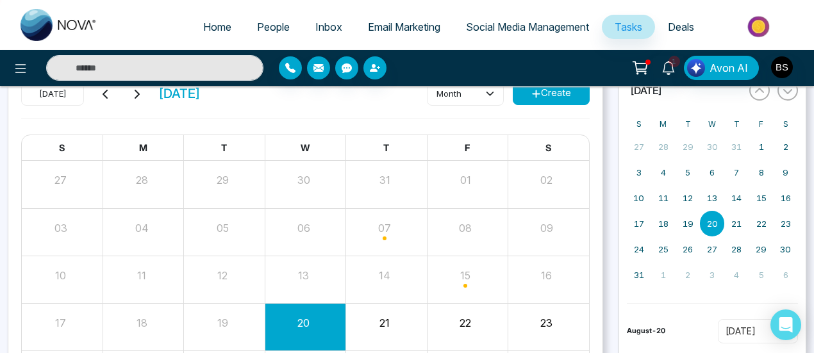
click at [545, 102] on button "Create" at bounding box center [551, 93] width 77 height 23
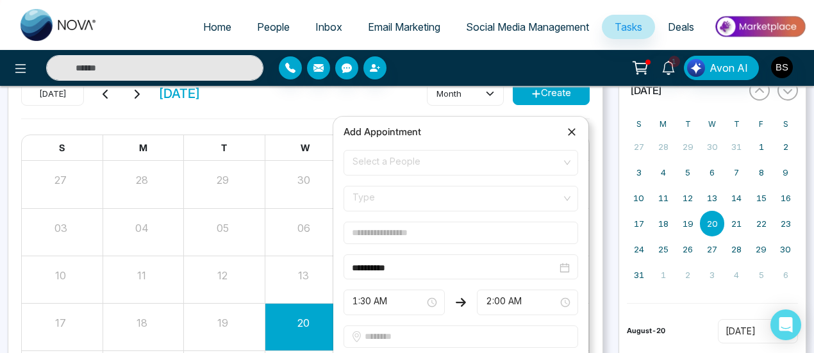
click at [444, 165] on span "Select a People" at bounding box center [460, 163] width 217 height 22
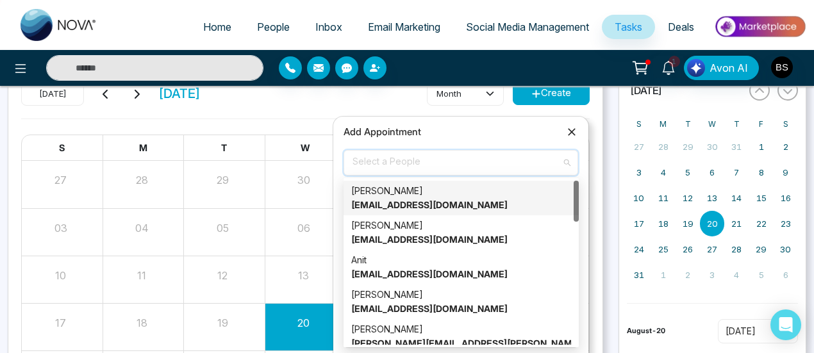
click at [435, 202] on strong "[EMAIL_ADDRESS][DOMAIN_NAME]" at bounding box center [429, 204] width 156 height 11
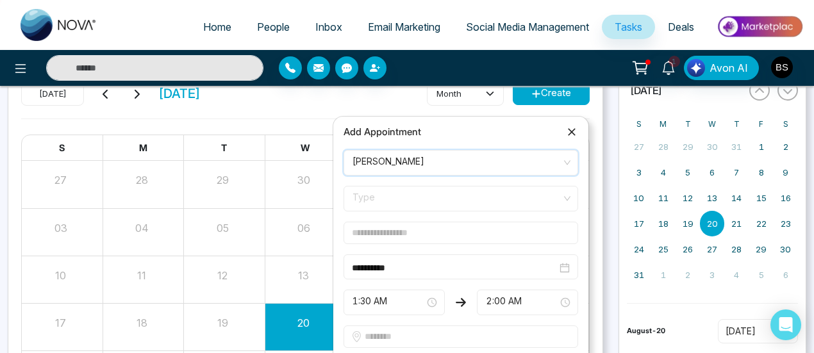
click at [427, 220] on form "**********" at bounding box center [461, 299] width 250 height 299
click at [441, 194] on span "Type" at bounding box center [460, 199] width 217 height 22
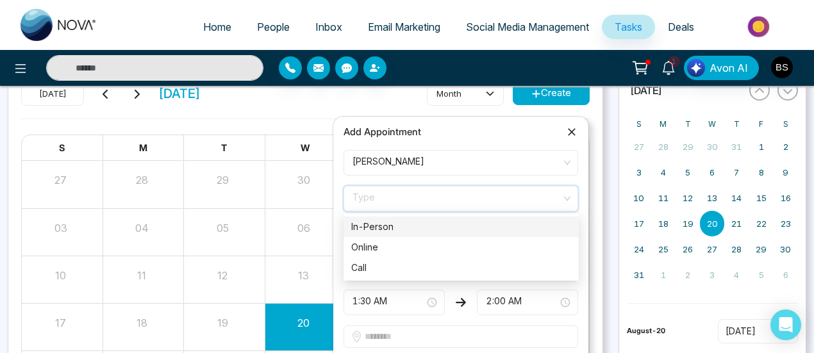
click at [435, 222] on div "In-Person" at bounding box center [461, 227] width 220 height 14
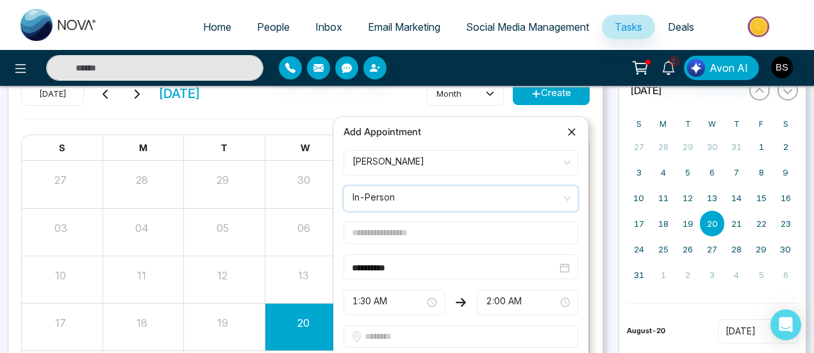
click at [431, 228] on input "text" at bounding box center [461, 233] width 235 height 22
type input "**********"
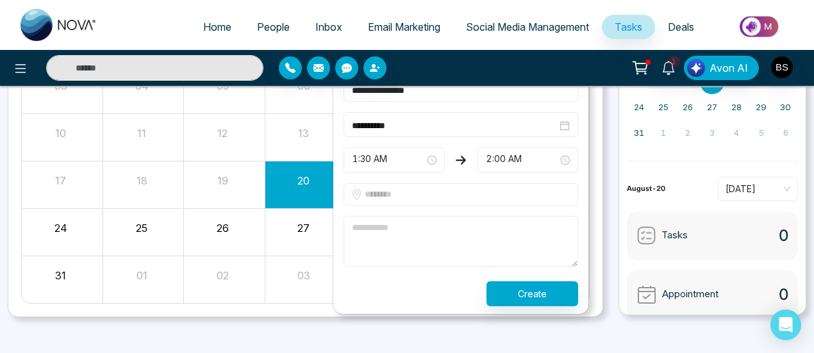
scroll to position [215, 0]
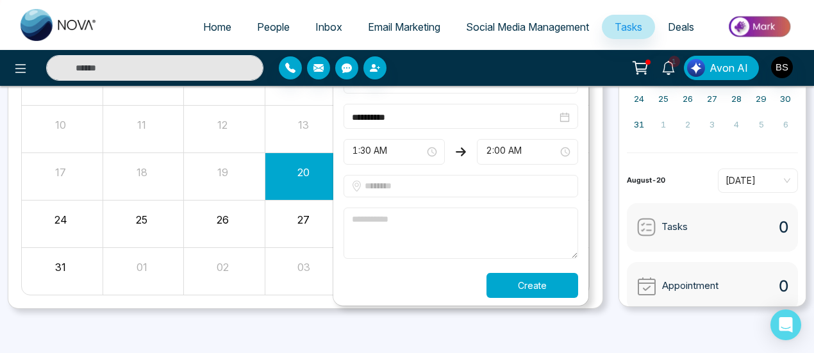
click at [551, 285] on button "Create" at bounding box center [532, 285] width 92 height 25
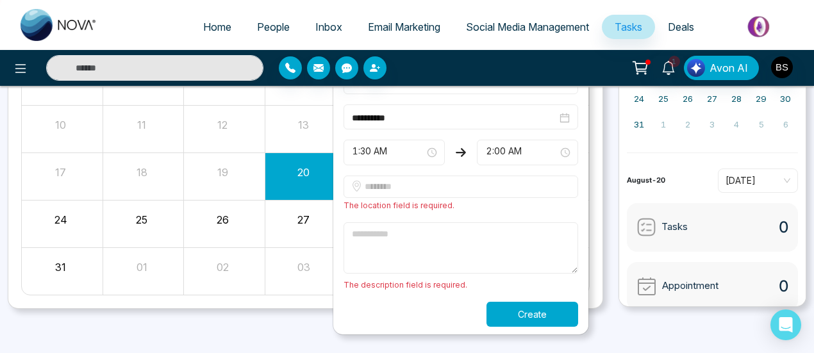
scroll to position [151, 0]
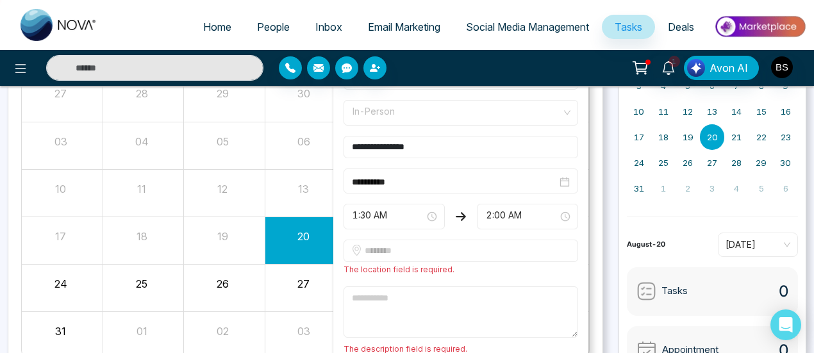
click at [419, 106] on span "In-Person" at bounding box center [460, 113] width 217 height 22
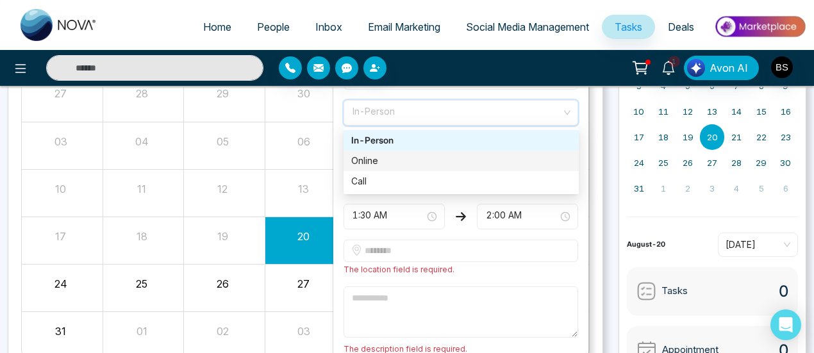
click at [405, 162] on div "Online" at bounding box center [461, 161] width 220 height 14
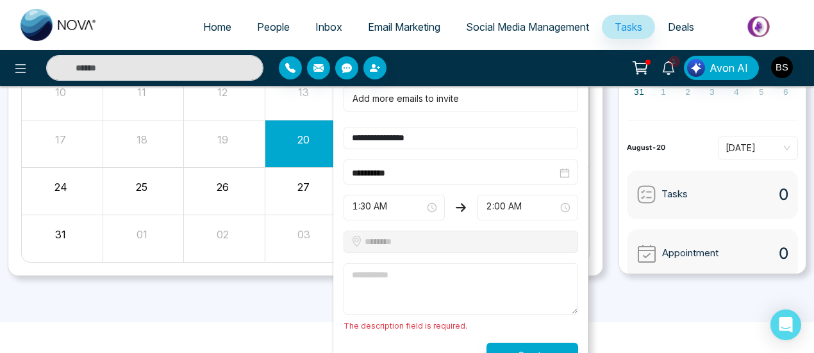
scroll to position [266, 0]
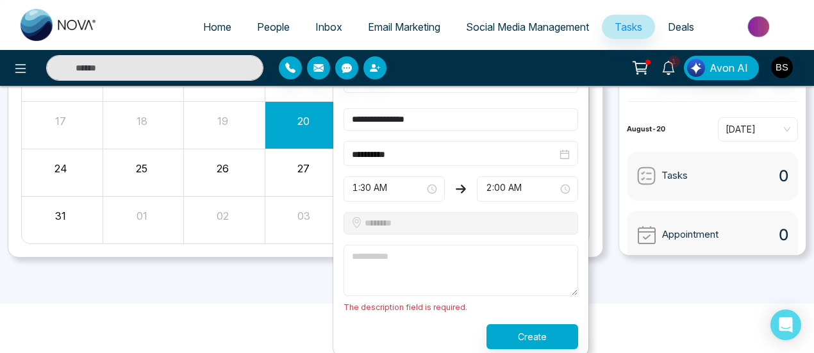
click at [415, 256] on textarea at bounding box center [461, 270] width 235 height 51
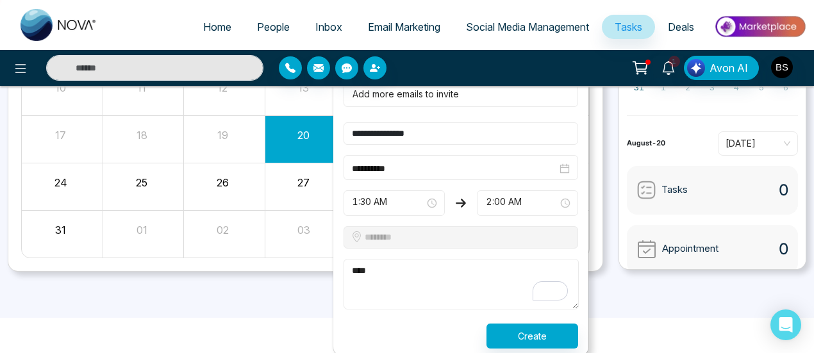
type textarea "****"
click at [431, 178] on form "**********" at bounding box center [461, 156] width 250 height 386
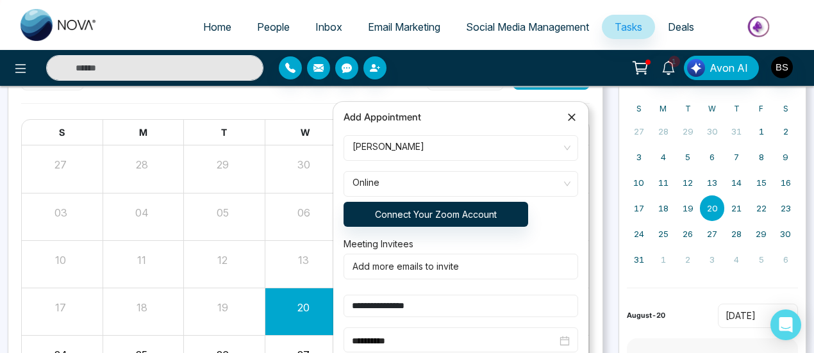
scroll to position [60, 0]
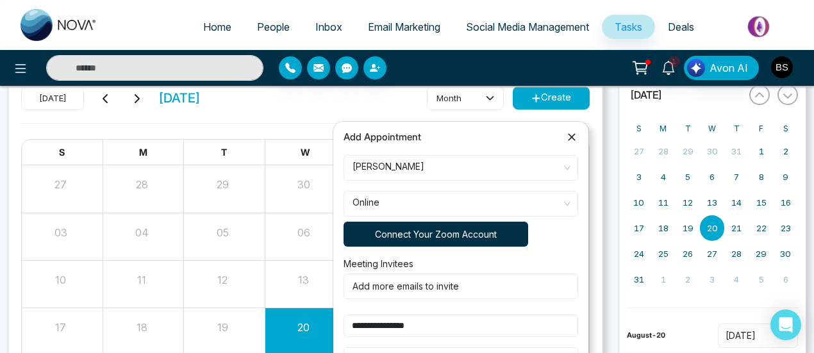
click at [431, 238] on button "Connect Your Zoom Account" at bounding box center [436, 234] width 185 height 25
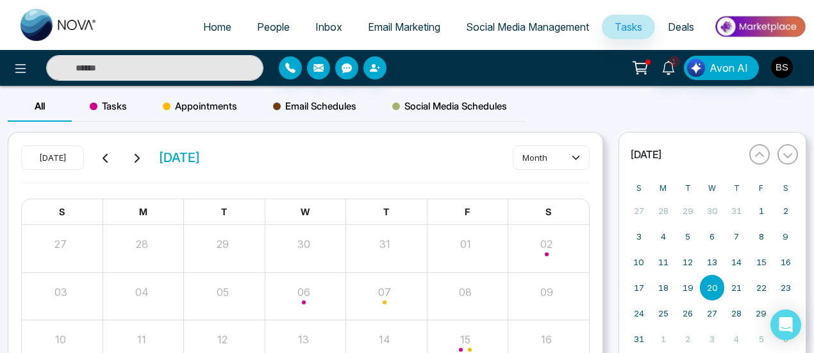
click at [268, 24] on span "People" at bounding box center [273, 27] width 33 height 13
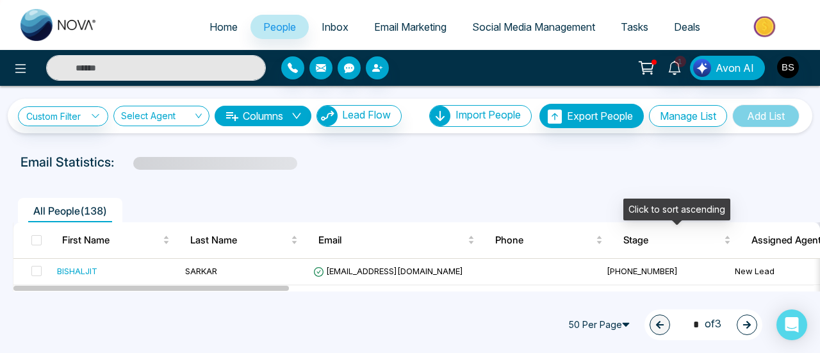
scroll to position [64, 0]
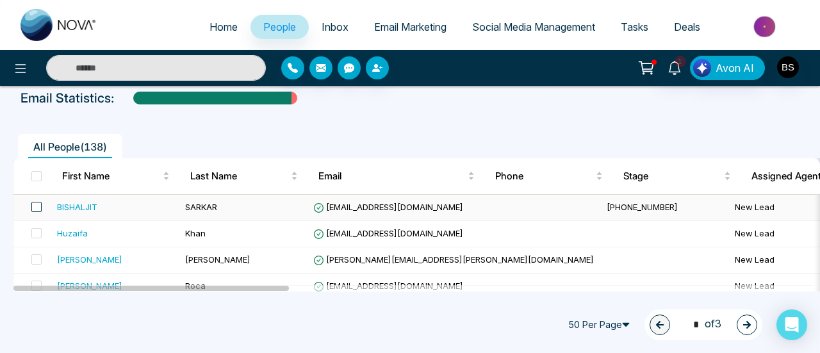
click at [36, 206] on span at bounding box center [36, 207] width 10 height 10
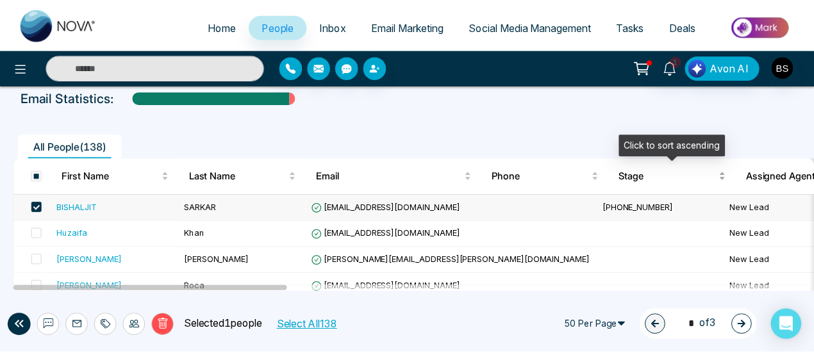
scroll to position [128, 0]
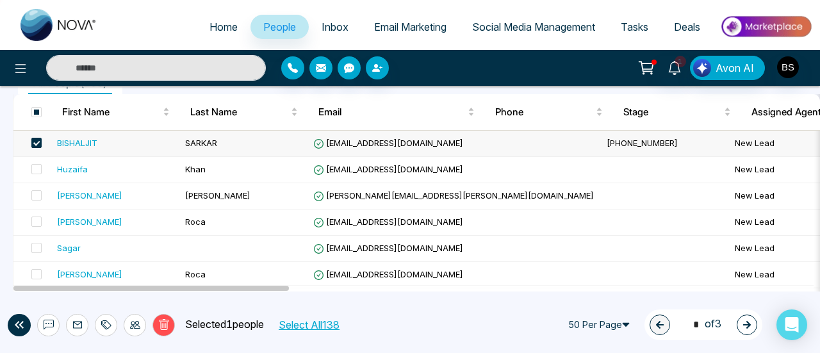
click at [69, 142] on div "BISHALJIT" at bounding box center [77, 143] width 40 height 13
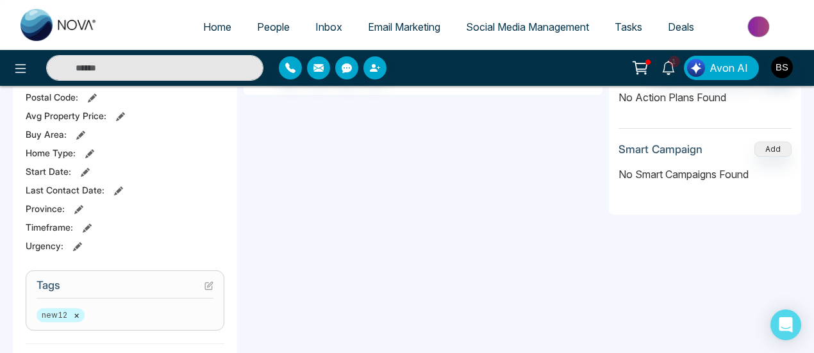
scroll to position [44, 0]
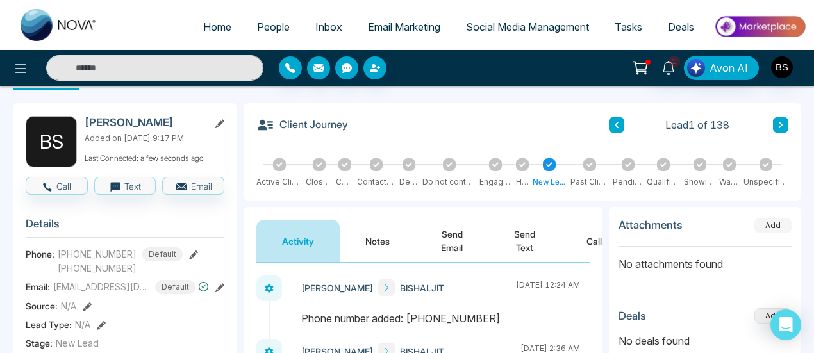
click at [782, 227] on button "Add" at bounding box center [772, 225] width 37 height 15
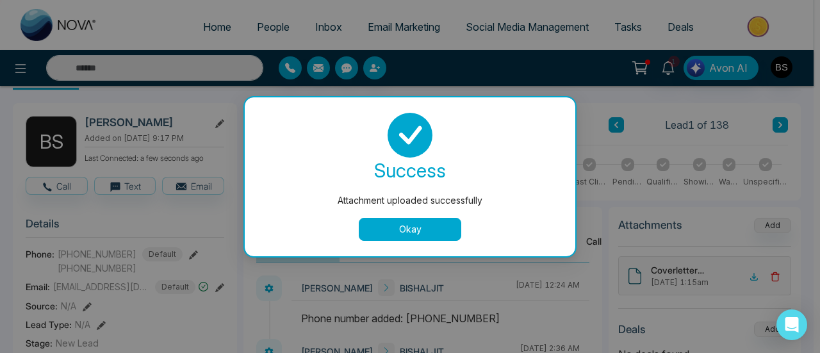
click at [418, 224] on button "Okay" at bounding box center [410, 229] width 103 height 23
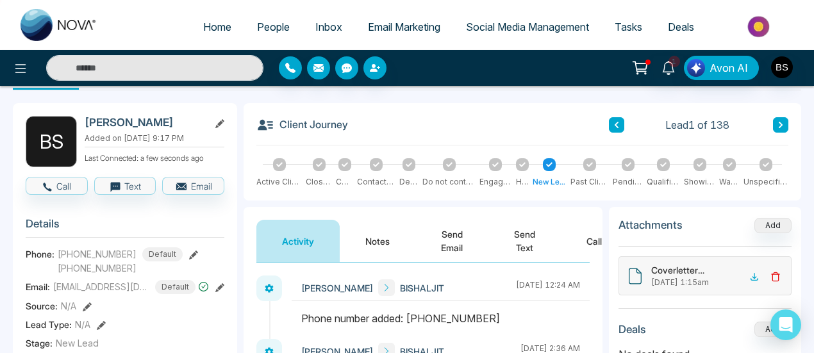
click at [775, 272] on icon at bounding box center [775, 277] width 10 height 10
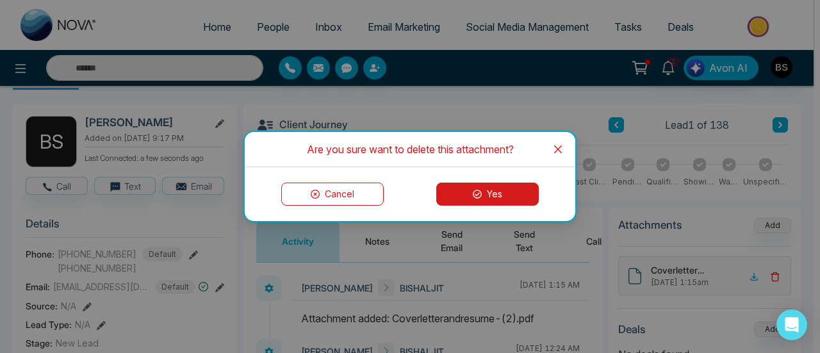
click at [482, 195] on button "Yes" at bounding box center [487, 194] width 103 height 23
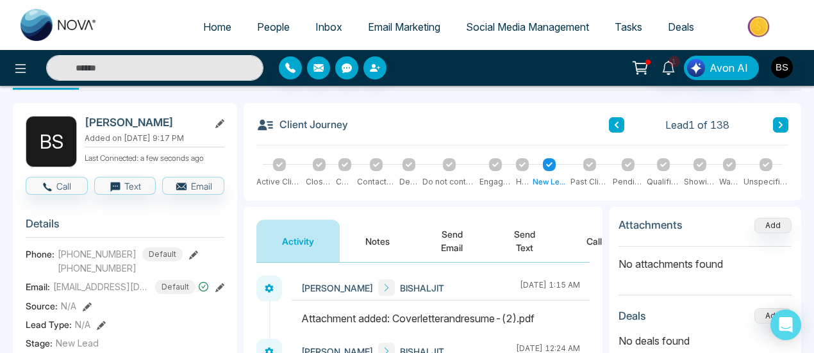
click at [282, 31] on link "People" at bounding box center [273, 27] width 58 height 24
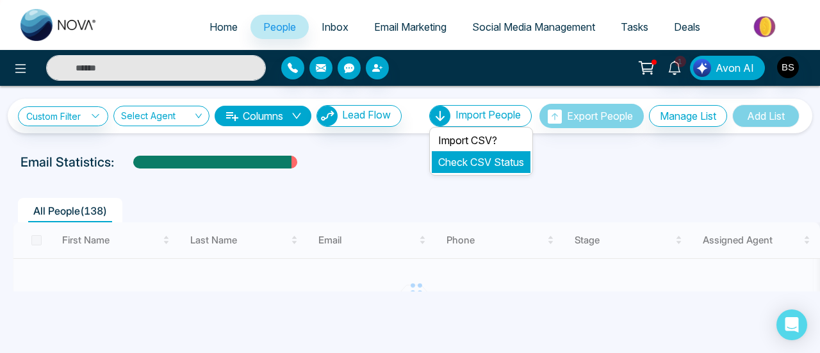
click at [460, 165] on link "Check CSV Status" at bounding box center [481, 162] width 86 height 13
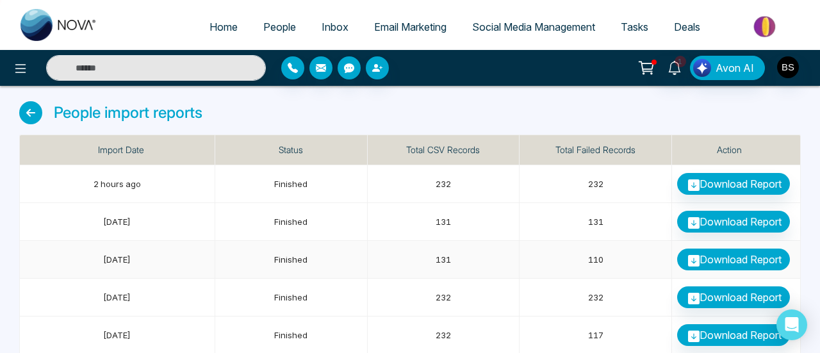
click at [738, 260] on link "Download Report" at bounding box center [733, 260] width 113 height 22
click at [414, 26] on span "Email Marketing" at bounding box center [410, 27] width 72 height 13
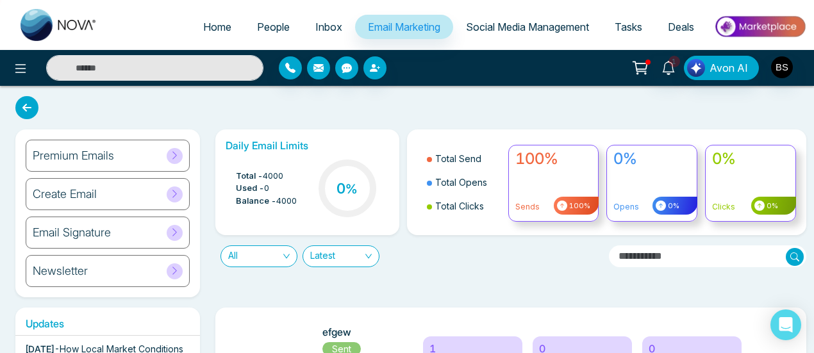
click at [128, 158] on div "Premium Emails" at bounding box center [108, 156] width 164 height 32
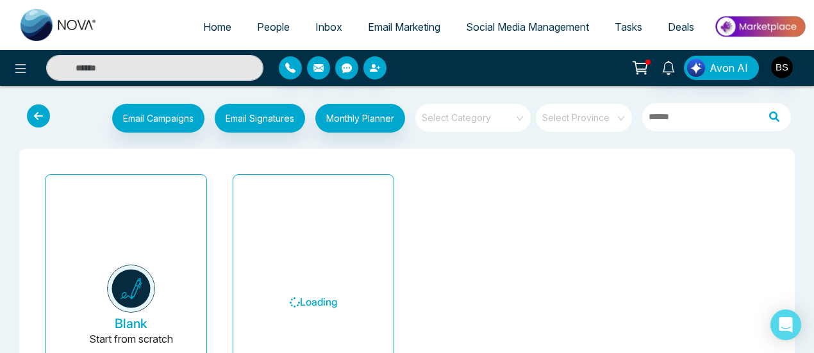
click at [327, 235] on h6 "Loading" at bounding box center [314, 302] width 130 height 234
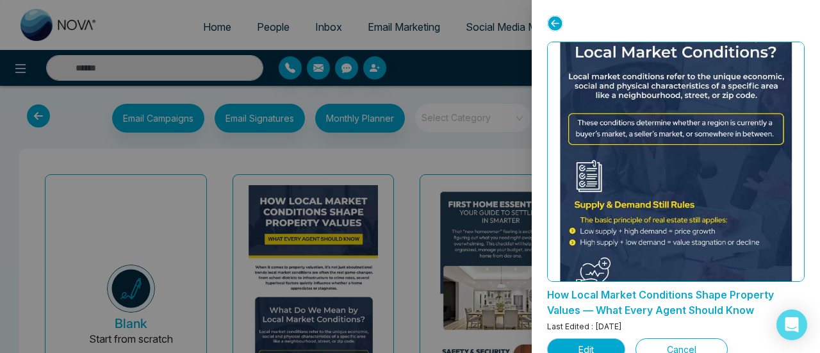
scroll to position [256, 0]
click at [608, 340] on button "Edit" at bounding box center [586, 349] width 78 height 22
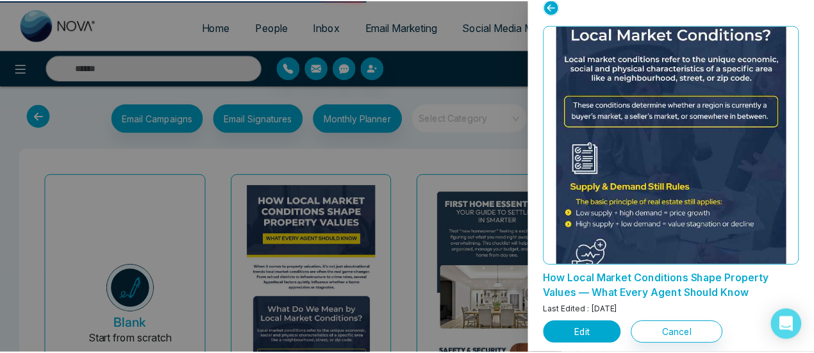
scroll to position [22, 0]
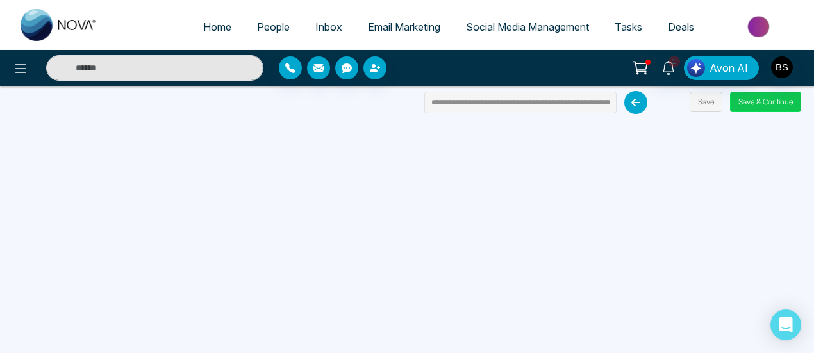
click at [767, 110] on button "Save & Continue" at bounding box center [765, 102] width 71 height 21
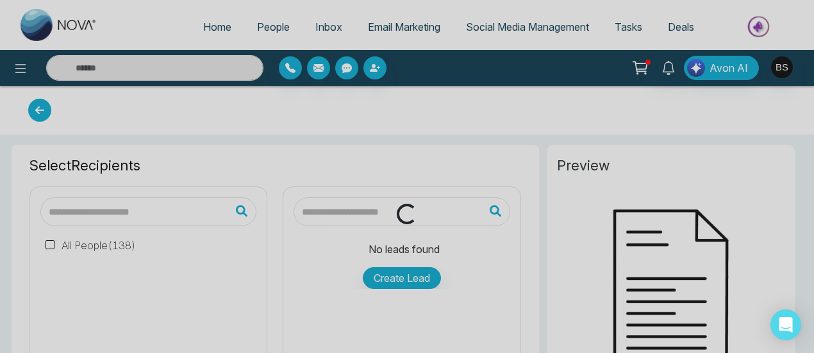
type input "**********"
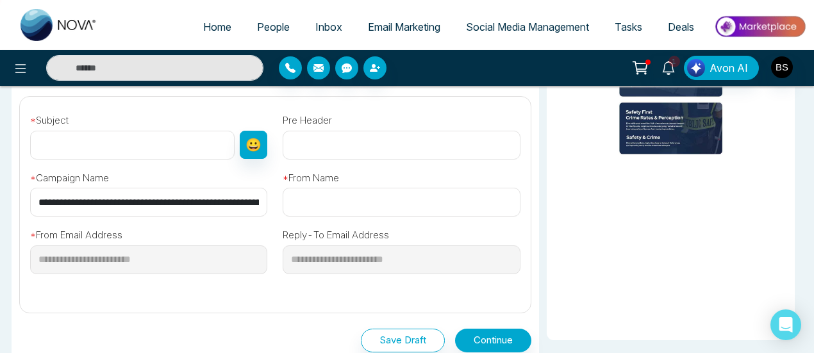
scroll to position [449, 0]
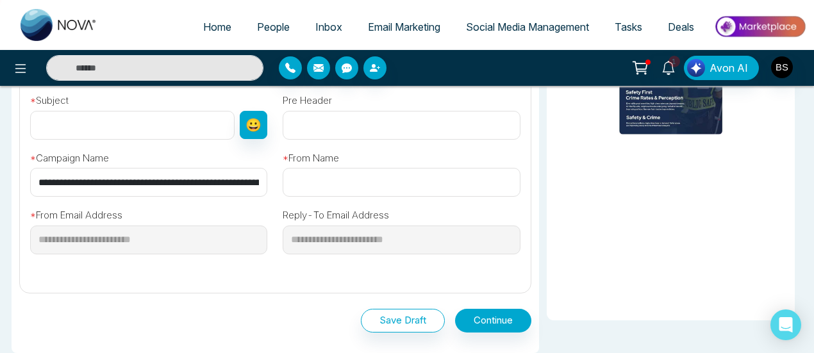
click at [123, 131] on input "text" at bounding box center [132, 125] width 204 height 29
type input "******"
click at [326, 123] on input "text" at bounding box center [401, 125] width 237 height 29
type input "**"
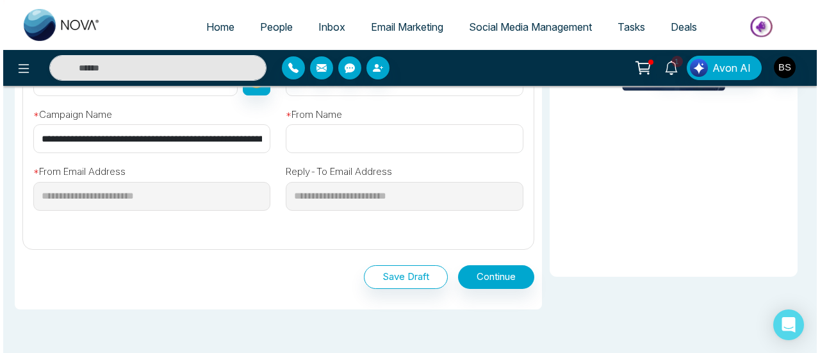
scroll to position [513, 0]
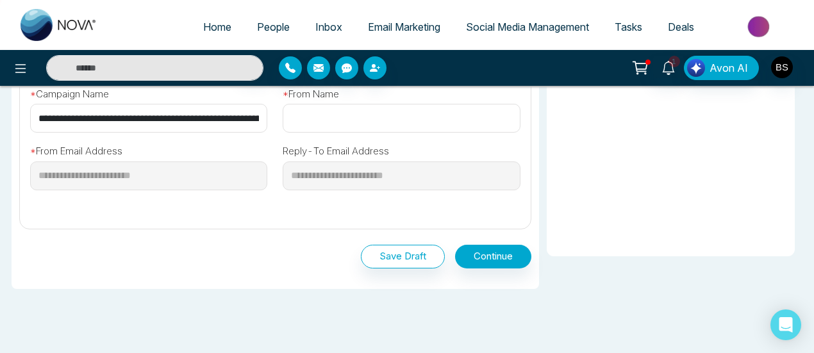
click at [337, 85] on div "1 Avon AI" at bounding box center [407, 68] width 814 height 36
click at [351, 106] on input "text" at bounding box center [401, 118] width 237 height 29
type input "**********"
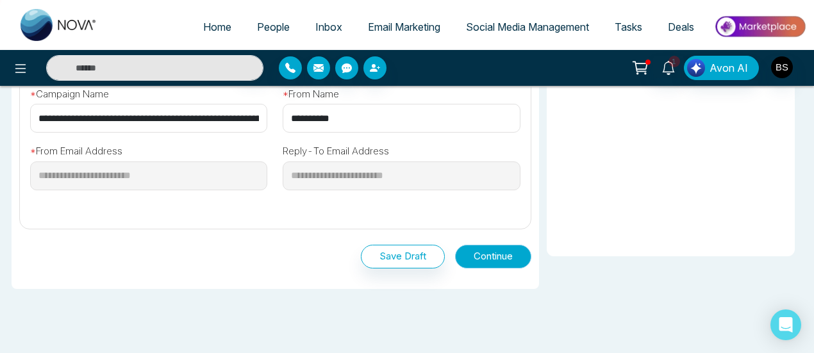
click at [502, 253] on button "Continue" at bounding box center [493, 257] width 76 height 24
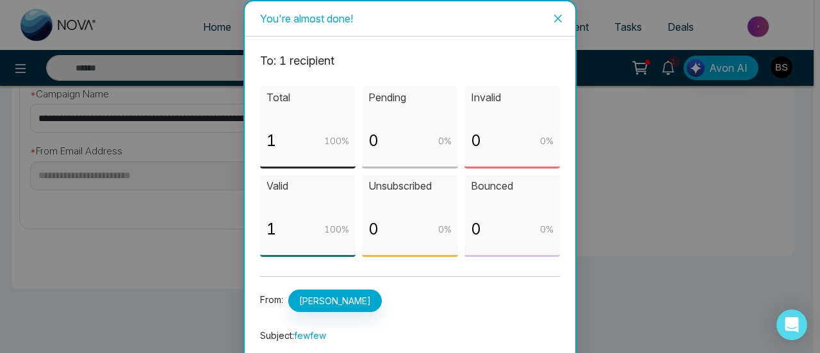
scroll to position [82, 0]
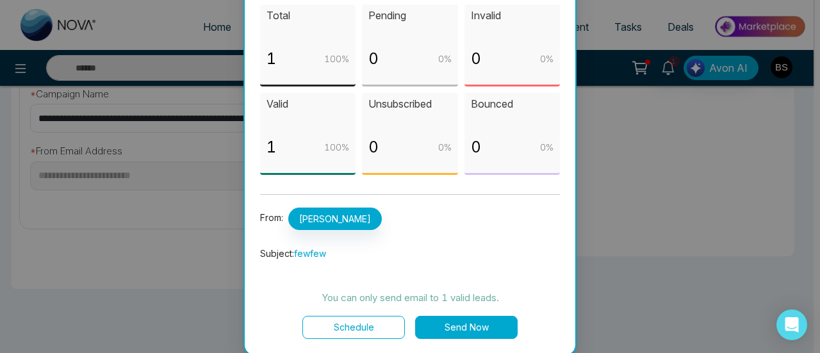
click at [500, 320] on button "Send Now" at bounding box center [466, 327] width 103 height 23
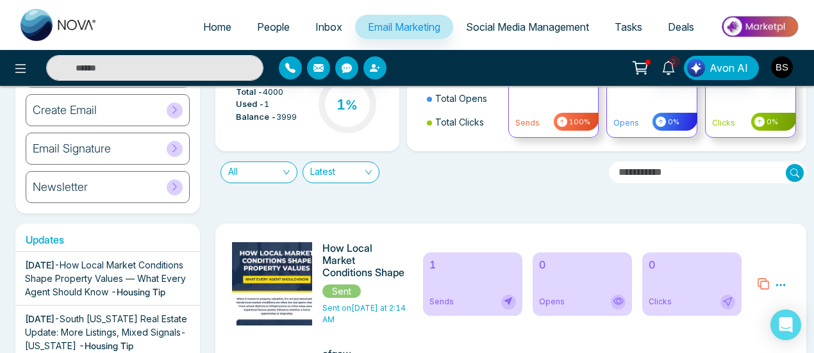
scroll to position [128, 0]
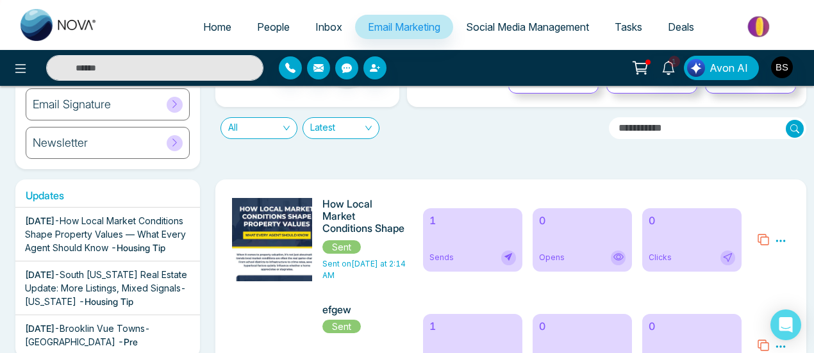
click at [781, 239] on icon at bounding box center [781, 241] width 12 height 12
click at [308, 236] on img at bounding box center [276, 350] width 179 height 304
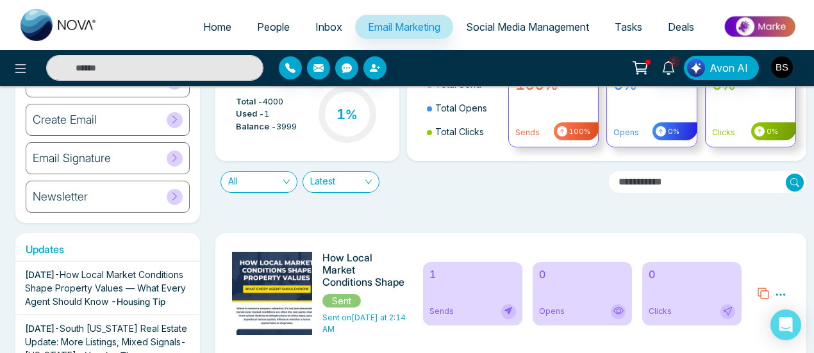
scroll to position [0, 0]
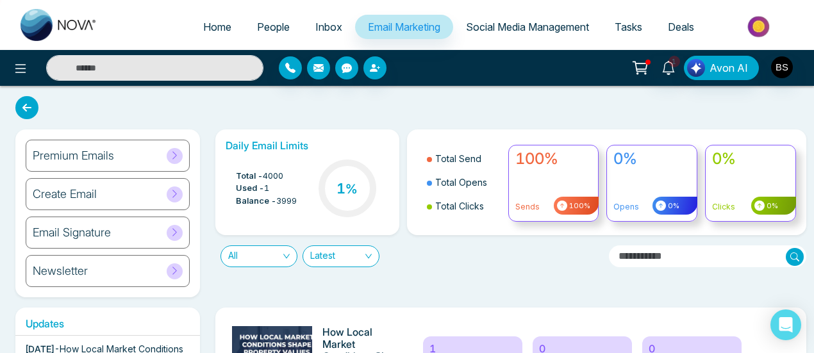
click at [135, 157] on div "Premium Emails" at bounding box center [108, 156] width 164 height 32
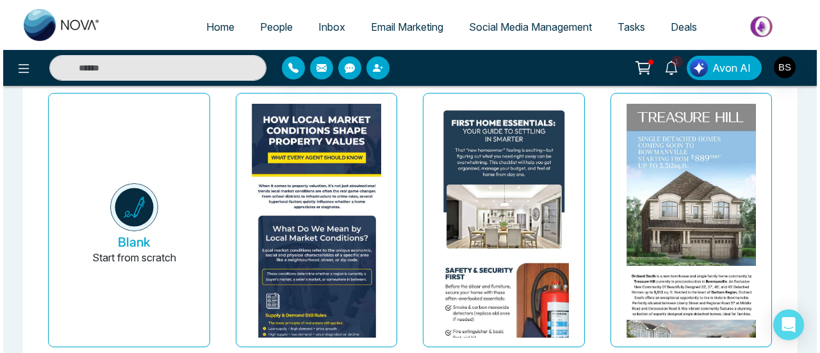
scroll to position [128, 0]
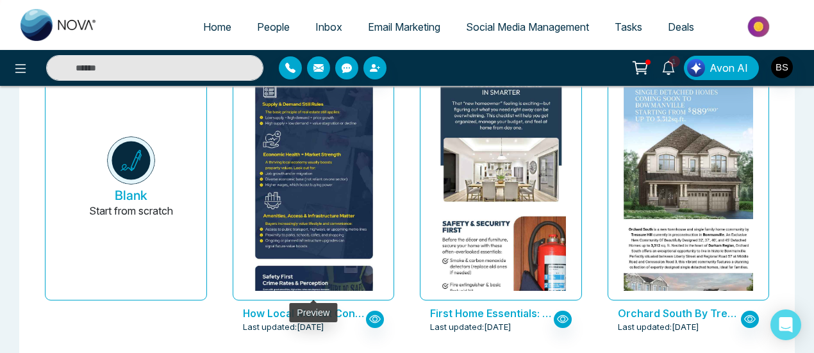
click at [363, 153] on img at bounding box center [313, 112] width 260 height 439
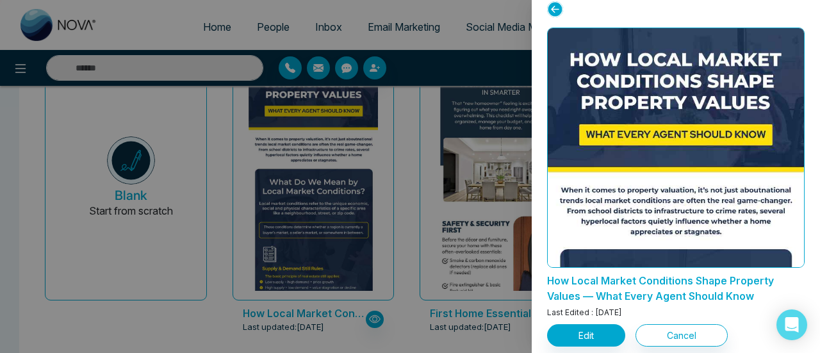
scroll to position [22, 0]
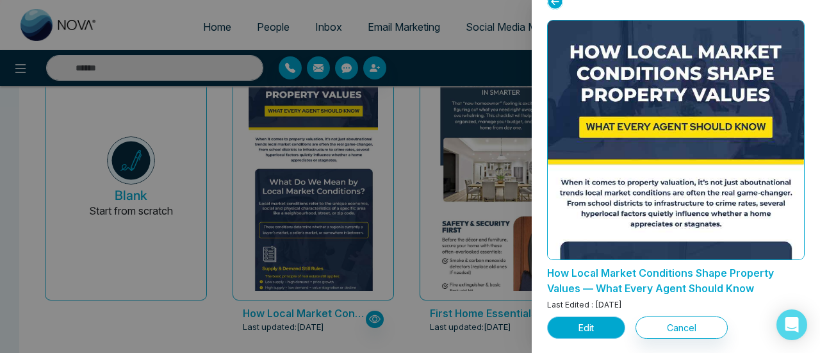
click at [585, 317] on button "Edit" at bounding box center [586, 328] width 78 height 22
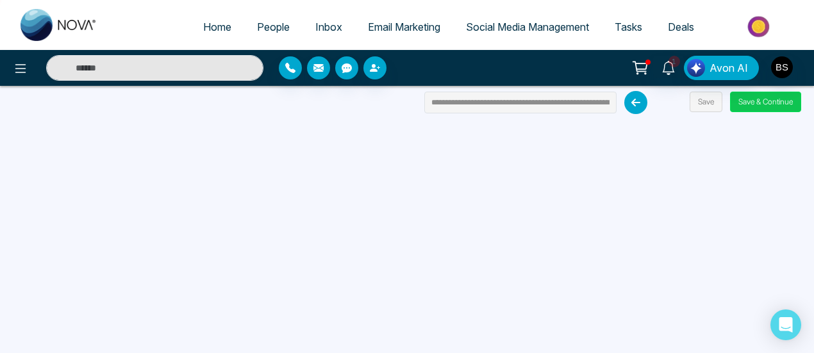
click at [761, 92] on button "Save & Continue" at bounding box center [765, 102] width 71 height 21
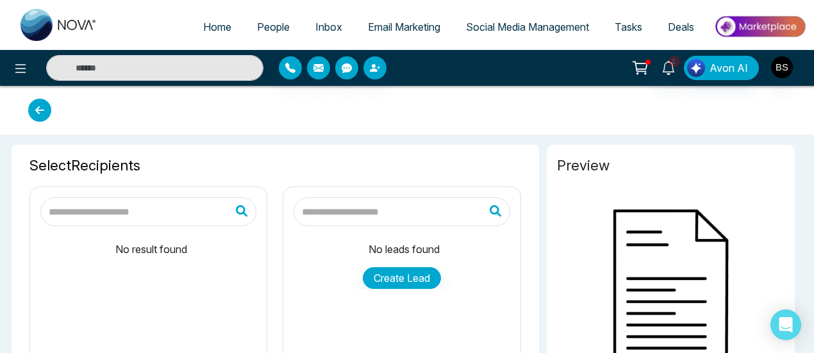
type input "**********"
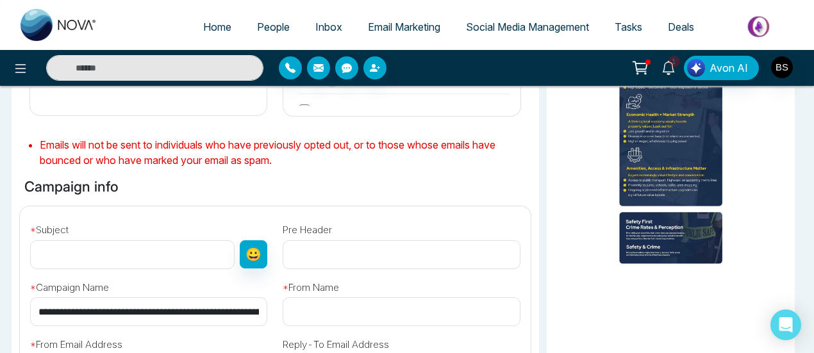
scroll to position [320, 0]
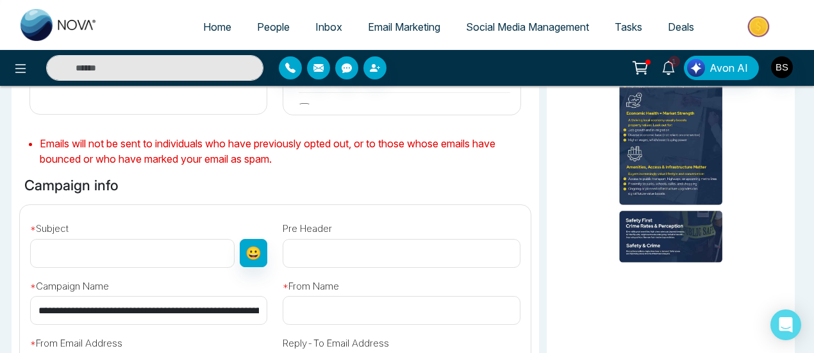
click at [329, 242] on input "text" at bounding box center [401, 253] width 237 height 29
type input "****"
click at [157, 257] on input "text" at bounding box center [132, 253] width 204 height 29
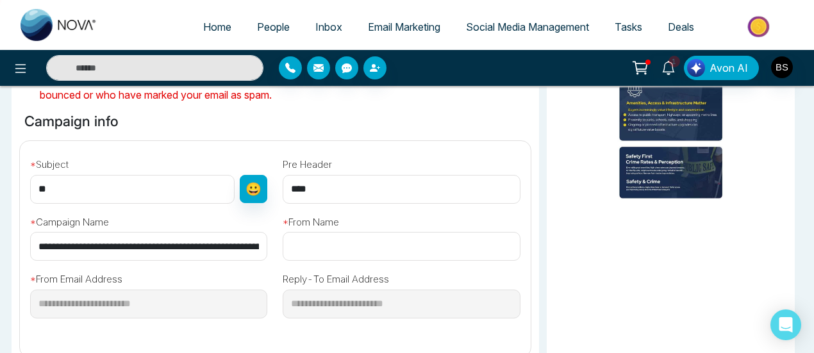
type input "**"
click at [387, 252] on input "text" at bounding box center [401, 246] width 237 height 29
type input "**********"
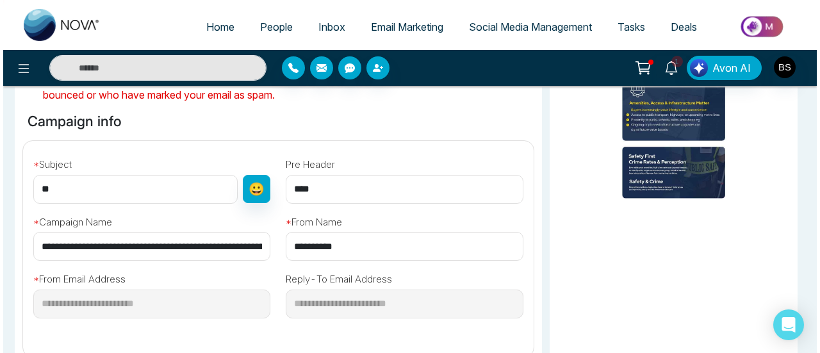
scroll to position [513, 0]
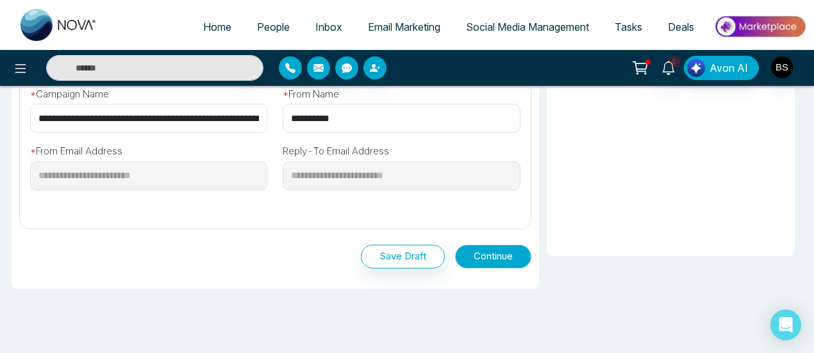
click at [461, 258] on button "Continue" at bounding box center [493, 257] width 76 height 24
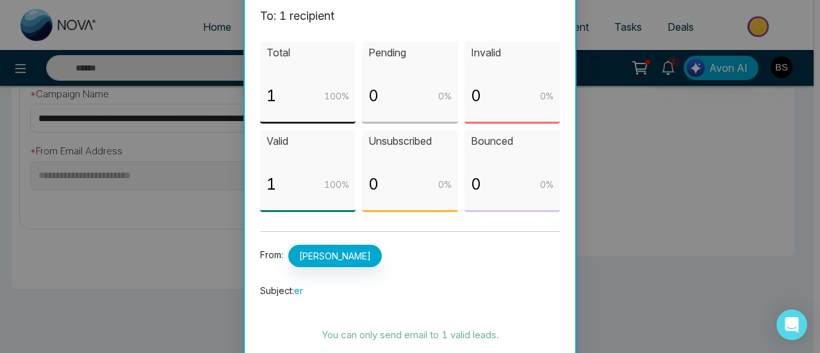
scroll to position [82, 0]
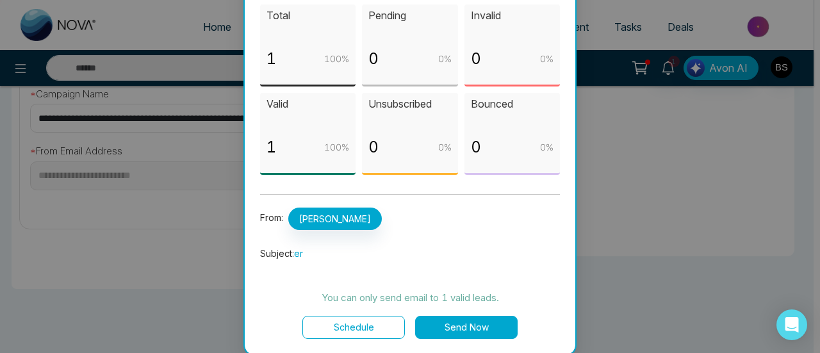
click at [358, 321] on button "Schedule" at bounding box center [354, 327] width 103 height 23
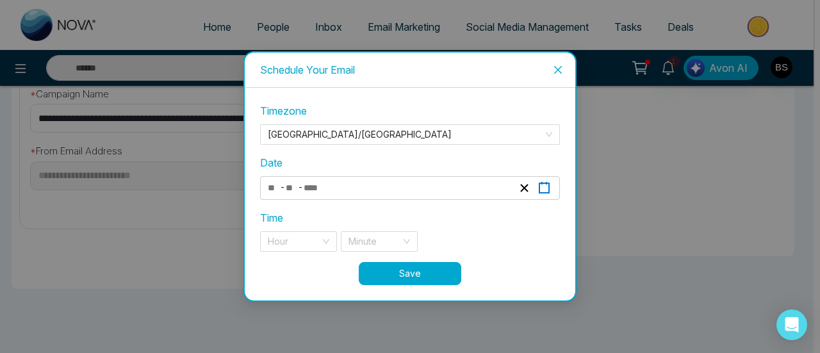
click at [542, 187] on icon "button" at bounding box center [544, 188] width 12 height 12
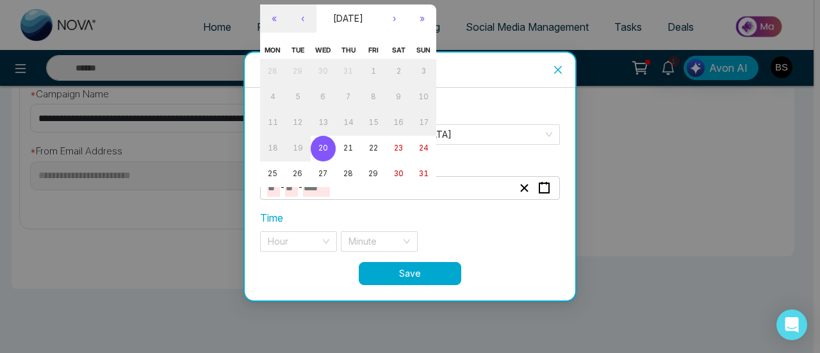
click at [327, 144] on button "20" at bounding box center [323, 149] width 25 height 26
type input "*"
type input "**"
type input "****"
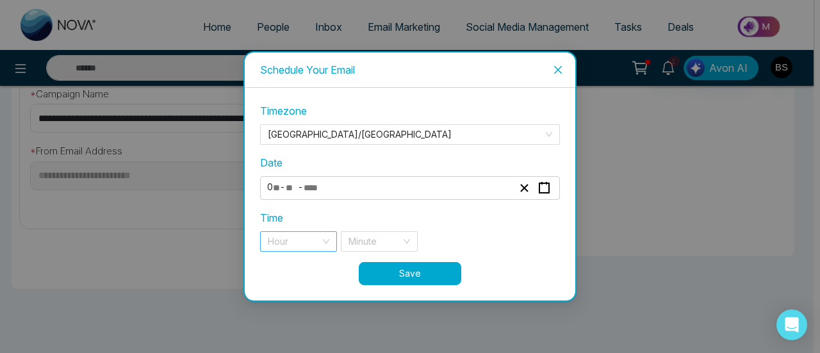
click at [269, 244] on input "search" at bounding box center [294, 241] width 53 height 19
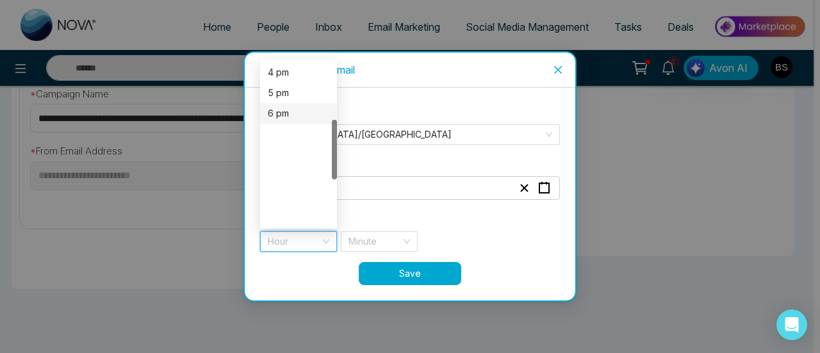
scroll to position [95, 0]
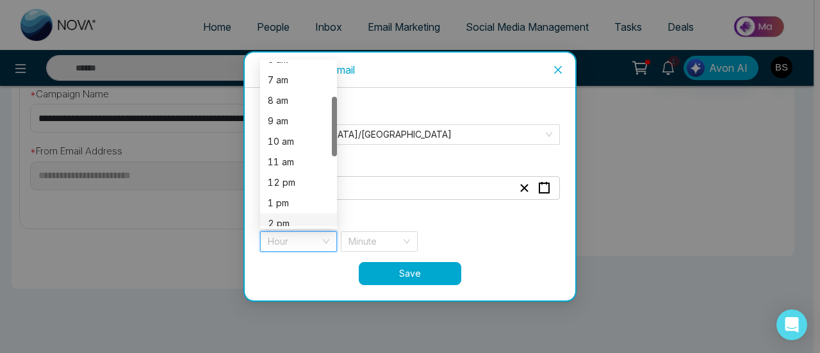
click at [295, 217] on div "2 pm" at bounding box center [299, 224] width 62 height 14
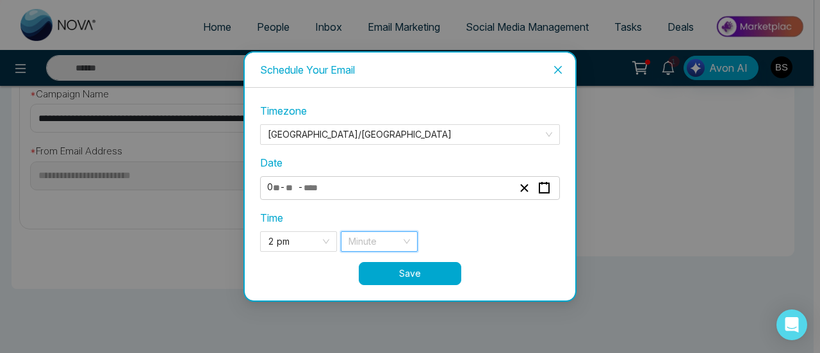
click at [356, 243] on input "search" at bounding box center [375, 241] width 53 height 19
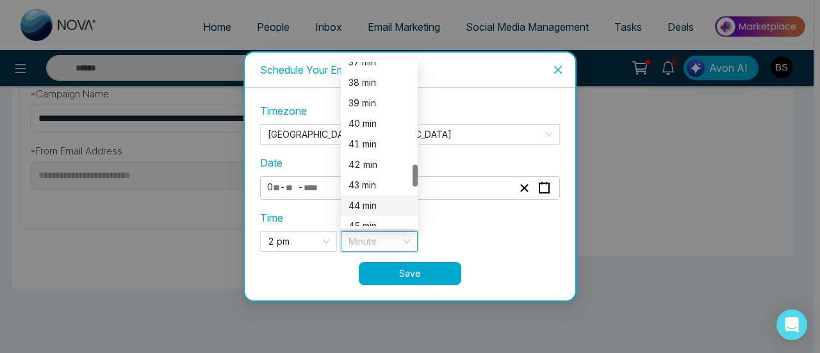
scroll to position [705, 0]
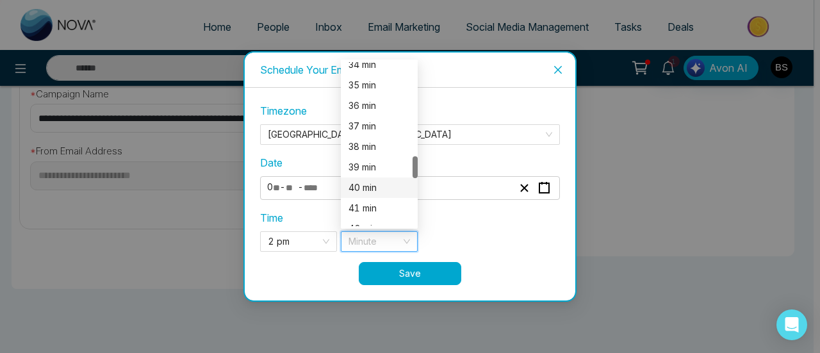
drag, startPoint x: 382, startPoint y: 186, endPoint x: 386, endPoint y: 194, distance: 8.9
click at [382, 186] on div "40 min" at bounding box center [380, 188] width 62 height 14
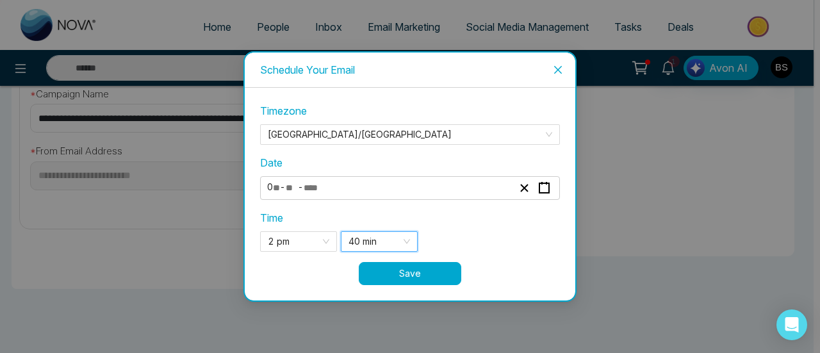
click at [422, 267] on button "Save" at bounding box center [410, 273] width 103 height 23
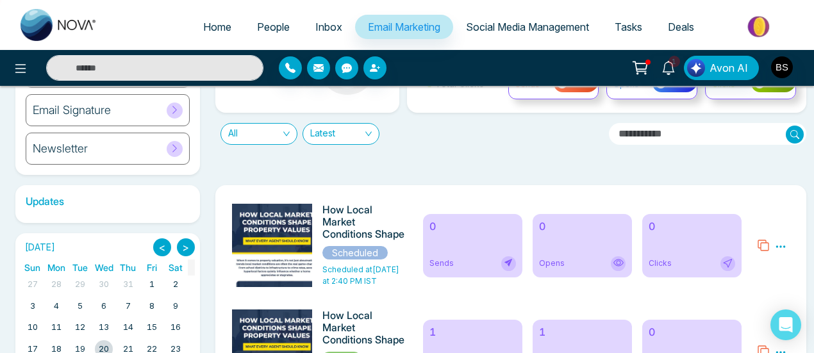
scroll to position [179, 0]
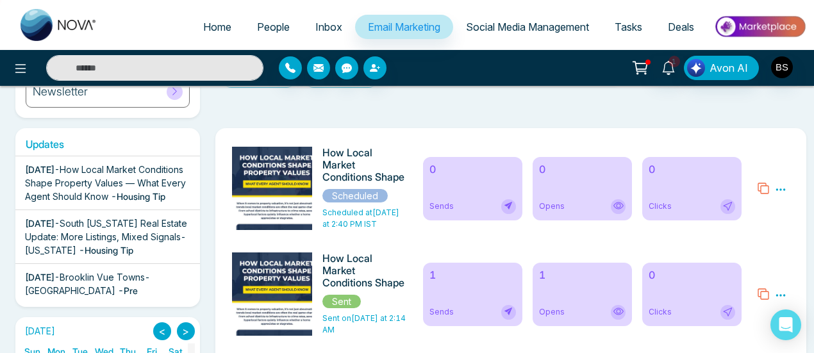
click at [784, 184] on icon at bounding box center [781, 190] width 12 height 12
click at [745, 203] on span "Unschedule" at bounding box center [750, 208] width 51 height 11
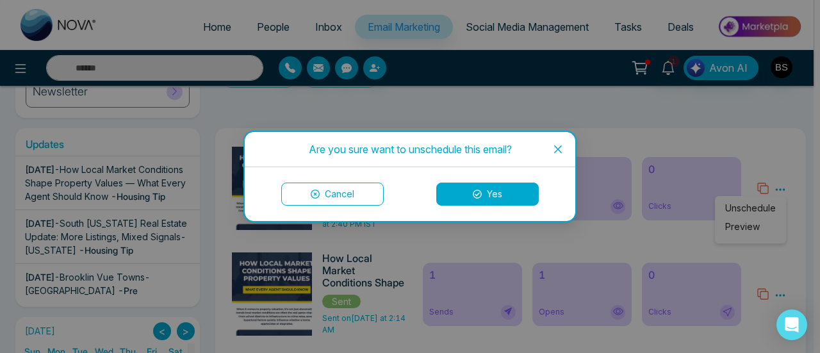
click at [511, 199] on button "Yes" at bounding box center [487, 194] width 103 height 23
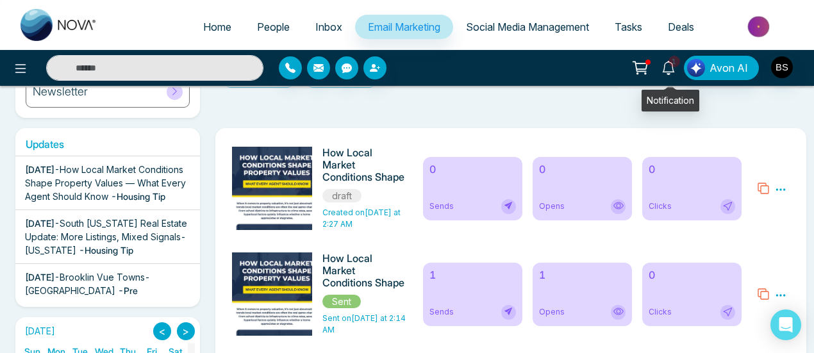
click at [668, 67] on icon at bounding box center [668, 68] width 14 height 14
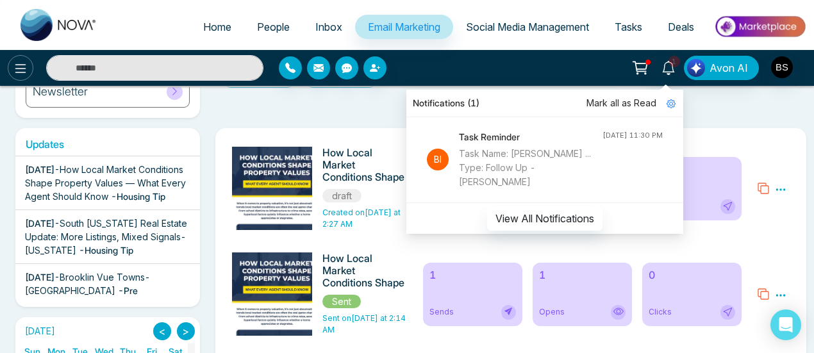
click at [28, 70] on button at bounding box center [21, 68] width 26 height 26
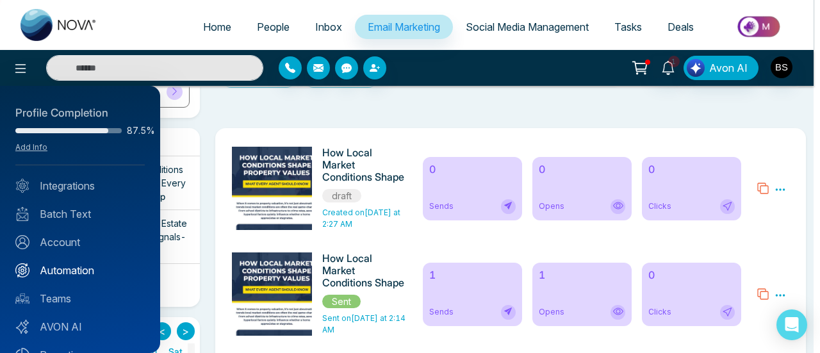
click at [95, 269] on link "Automation" at bounding box center [79, 270] width 129 height 15
